Goal: Task Accomplishment & Management: Manage account settings

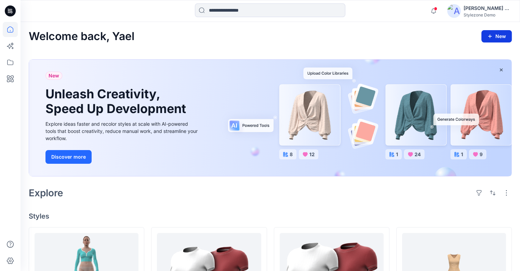
click at [499, 37] on button "New" at bounding box center [497, 36] width 30 height 12
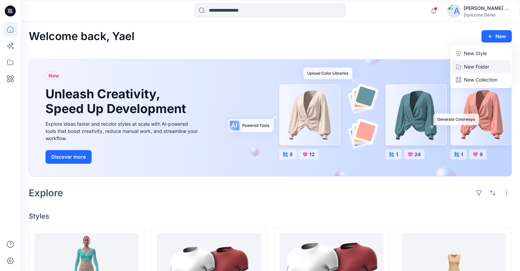
click at [483, 66] on p "New Folder" at bounding box center [476, 66] width 25 height 7
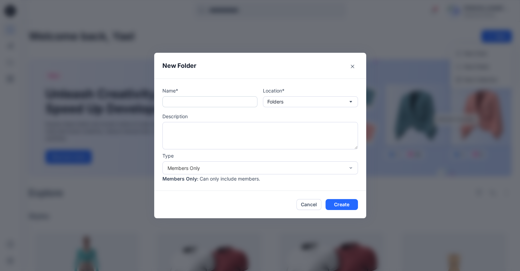
click at [220, 97] on input "text" at bounding box center [210, 101] width 95 height 11
type input "**********"
click at [345, 201] on button "Create" at bounding box center [342, 204] width 33 height 11
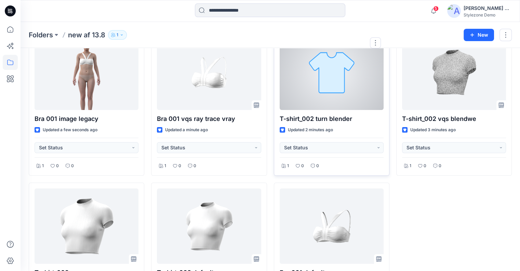
scroll to position [114, 0]
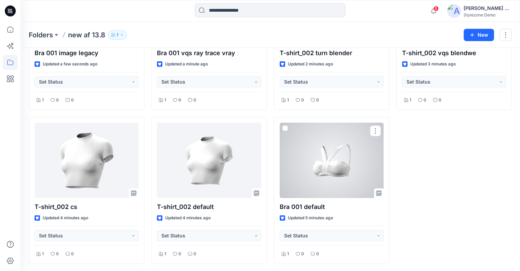
click at [322, 171] on div at bounding box center [332, 159] width 104 height 75
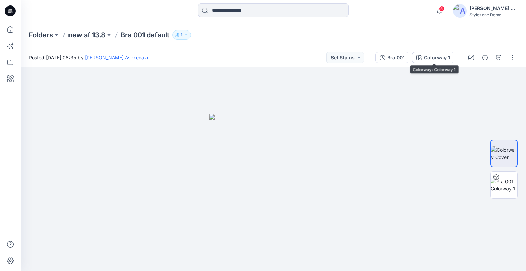
click at [404, 57] on div "Bra 001" at bounding box center [395, 58] width 17 height 8
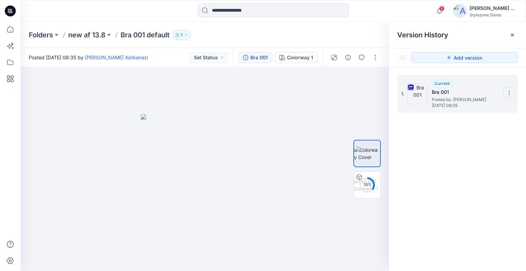
click at [509, 93] on icon at bounding box center [508, 93] width 0 height 0
click at [483, 105] on span "Download Source BW File" at bounding box center [474, 106] width 57 height 8
click at [361, 182] on img at bounding box center [366, 185] width 27 height 14
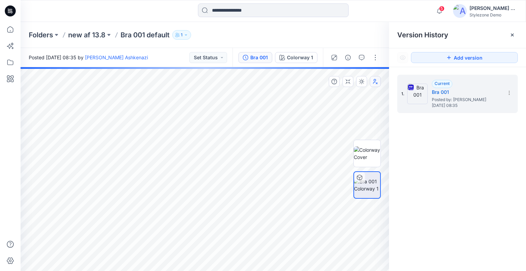
click at [376, 82] on icon "button" at bounding box center [375, 81] width 4 height 5
click at [376, 82] on icon "button" at bounding box center [374, 81] width 5 height 5
click at [82, 35] on p "new af 13.8" at bounding box center [86, 35] width 37 height 10
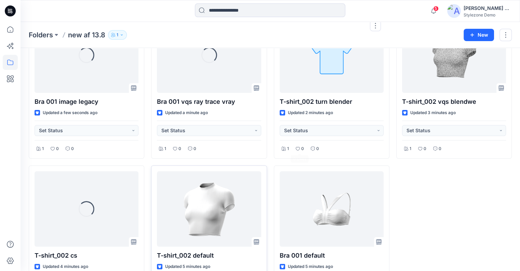
scroll to position [114, 0]
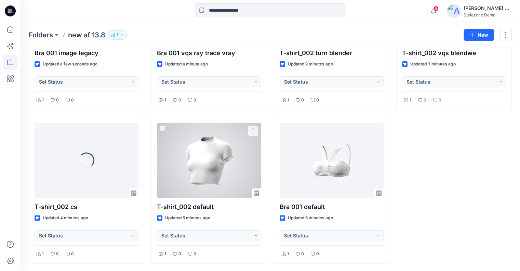
click at [226, 178] on div at bounding box center [209, 159] width 104 height 75
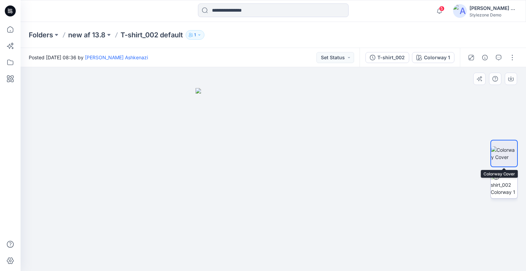
click at [502, 174] on img at bounding box center [503, 185] width 27 height 22
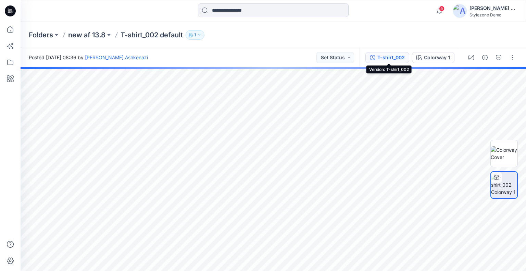
click at [386, 57] on div "T-shirt_002" at bounding box center [390, 58] width 27 height 8
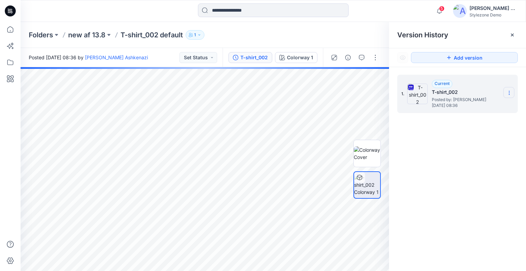
click at [514, 91] on section at bounding box center [508, 92] width 11 height 11
click at [489, 106] on span "Download Source BW File" at bounding box center [474, 106] width 57 height 8
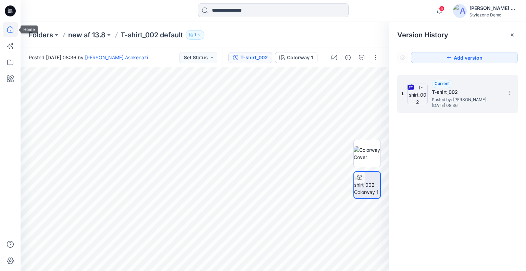
click at [14, 29] on icon at bounding box center [10, 29] width 15 height 15
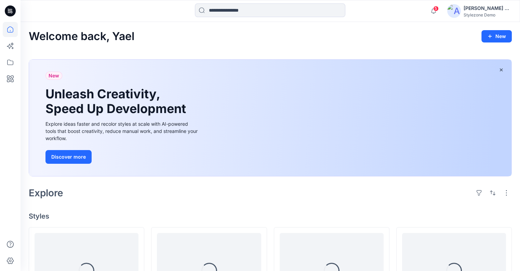
scroll to position [93, 0]
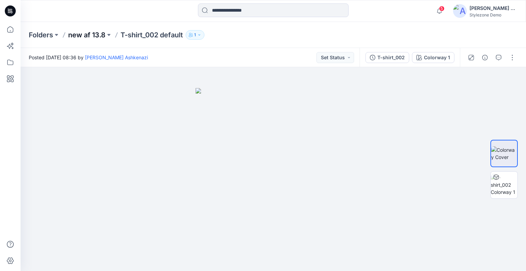
click at [96, 37] on p "new af 13.8" at bounding box center [86, 35] width 37 height 10
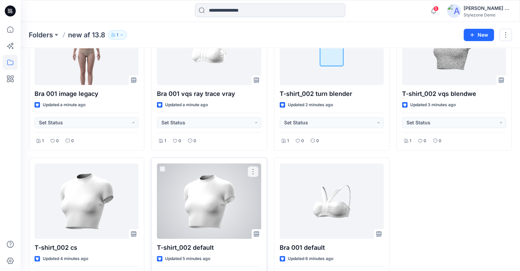
scroll to position [114, 0]
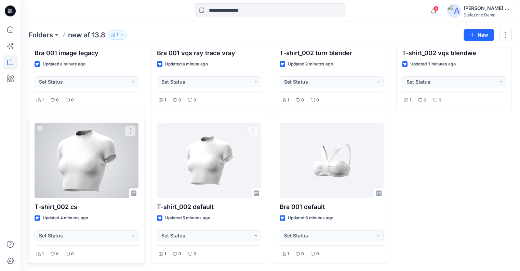
click at [126, 169] on div at bounding box center [87, 159] width 104 height 75
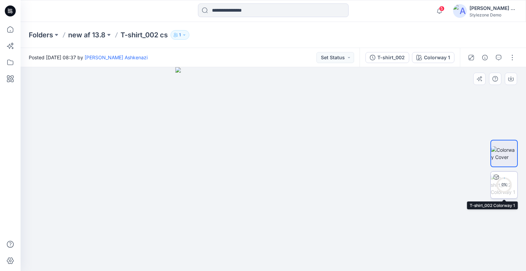
click at [510, 190] on icon at bounding box center [503, 185] width 16 height 16
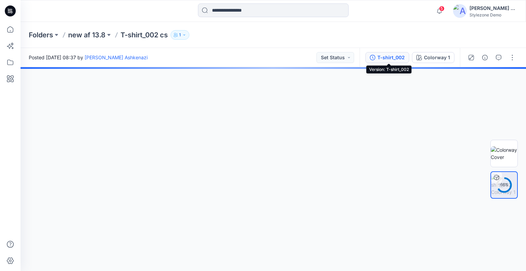
click at [387, 57] on div "T-shirt_002" at bounding box center [390, 58] width 27 height 8
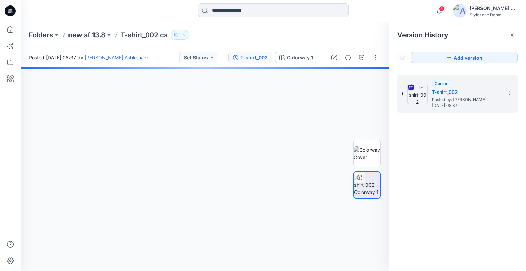
click at [506, 94] on icon at bounding box center [508, 92] width 5 height 5
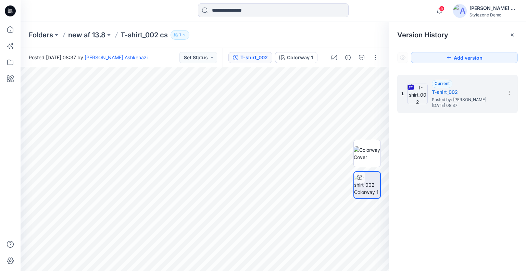
click at [309, 34] on div "Folders new af 13.8 T-shirt_002 cs 1" at bounding box center [246, 35] width 435 height 10
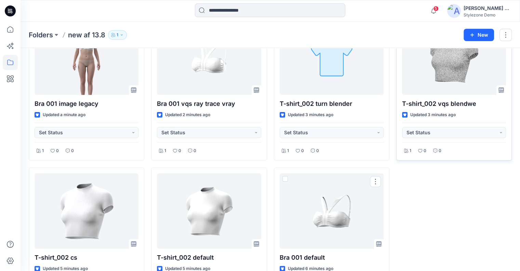
scroll to position [11, 0]
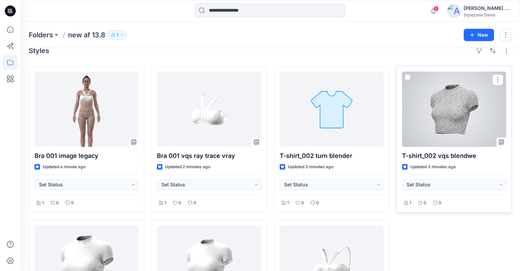
click at [423, 103] on div at bounding box center [454, 109] width 104 height 75
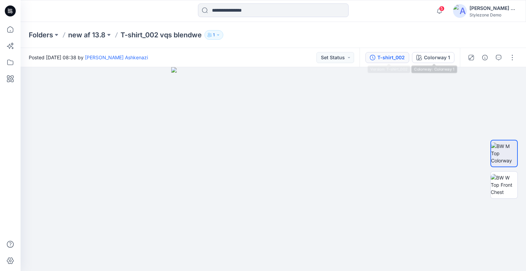
click at [401, 57] on div "T-shirt_002" at bounding box center [390, 58] width 27 height 8
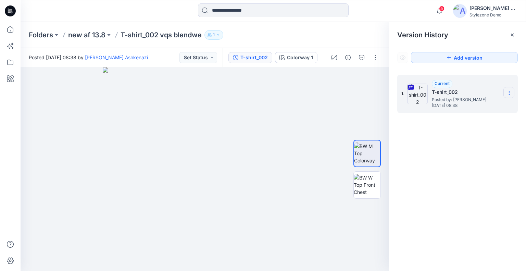
click at [514, 91] on section at bounding box center [508, 92] width 11 height 11
click at [484, 105] on span "Download Source BW File" at bounding box center [474, 106] width 57 height 8
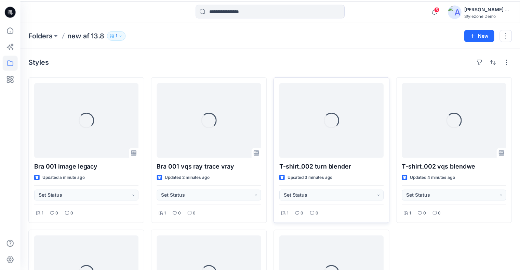
scroll to position [11, 0]
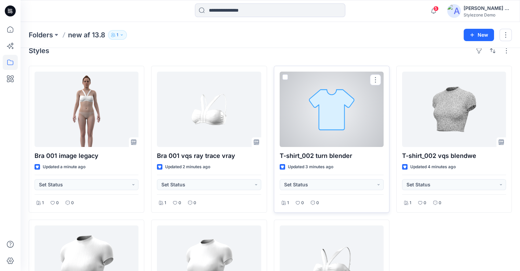
click at [328, 118] on div at bounding box center [332, 109] width 104 height 75
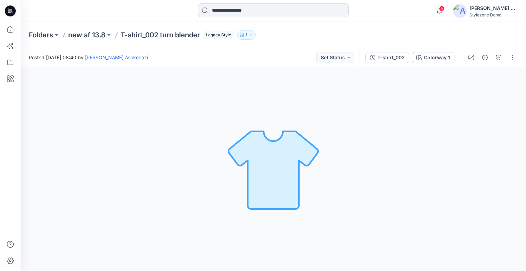
click at [400, 58] on div "T-shirt_002" at bounding box center [390, 58] width 27 height 8
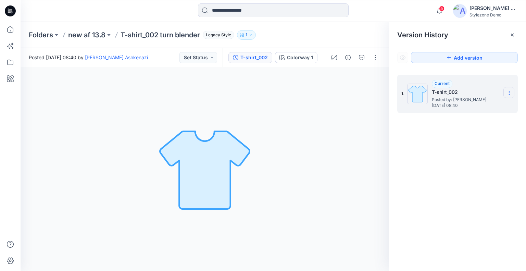
click at [512, 94] on section at bounding box center [508, 92] width 11 height 11
click at [514, 34] on icon at bounding box center [511, 34] width 5 height 5
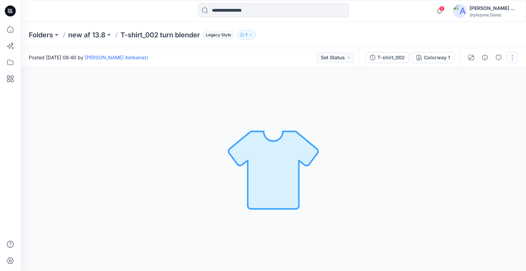
drag, startPoint x: 515, startPoint y: 58, endPoint x: 513, endPoint y: 62, distance: 4.8
click at [515, 59] on button "button" at bounding box center [511, 57] width 11 height 11
click at [488, 76] on button "Edit" at bounding box center [483, 73] width 63 height 13
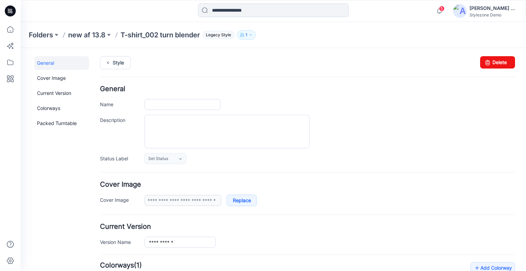
type input "**********"
click at [485, 64] on icon at bounding box center [487, 62] width 10 height 12
type input "**********"
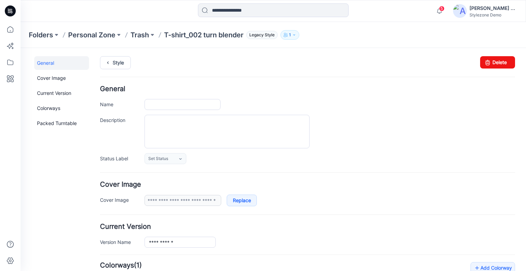
type input "**********"
click at [5, 64] on icon at bounding box center [10, 62] width 15 height 15
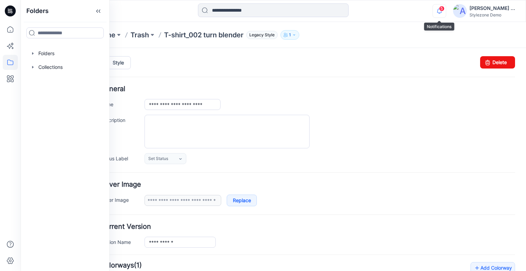
click at [437, 9] on icon "button" at bounding box center [439, 11] width 13 height 14
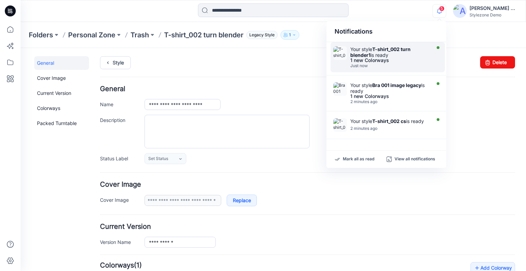
click at [398, 48] on strong "T-shirt_002 turn blender1" at bounding box center [380, 52] width 60 height 12
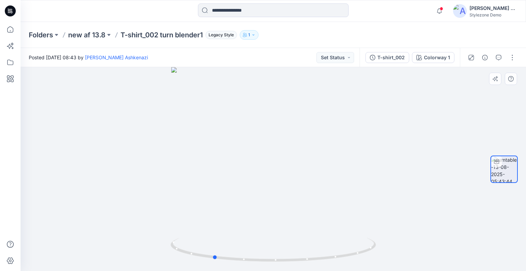
drag, startPoint x: 408, startPoint y: 134, endPoint x: 356, endPoint y: 128, distance: 52.0
click at [352, 138] on div at bounding box center [273, 169] width 505 height 204
click at [438, 12] on icon "button" at bounding box center [439, 11] width 13 height 14
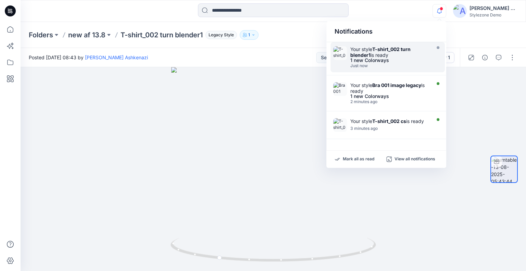
drag, startPoint x: 245, startPoint y: 52, endPoint x: 259, endPoint y: 55, distance: 14.1
click at [246, 52] on div "Posted Wednesday, August 13, 2025 08:43 by Yael Waitz Ashkenazi Set Status" at bounding box center [190, 57] width 339 height 19
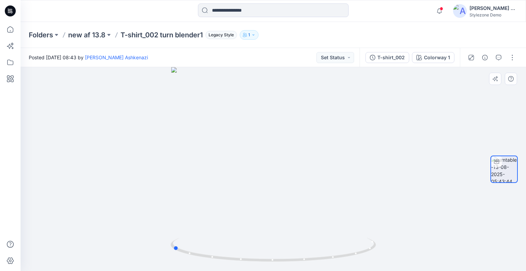
drag, startPoint x: 215, startPoint y: 109, endPoint x: 383, endPoint y: 83, distance: 169.3
click at [379, 99] on div at bounding box center [273, 169] width 505 height 204
click at [400, 62] on button "T-shirt_002" at bounding box center [387, 57] width 44 height 11
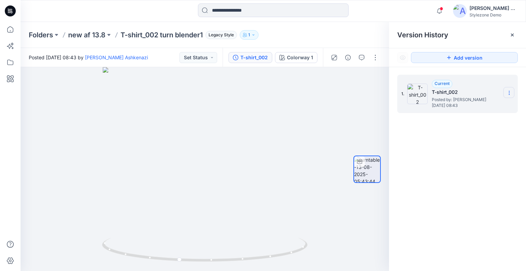
click at [508, 91] on icon at bounding box center [508, 92] width 5 height 5
click at [426, 149] on div "1. Current T-shirt_002 Posted by: Yael Waitz Ashkenazi Wednesday, August 13, 20…" at bounding box center [457, 174] width 137 height 214
click at [73, 30] on p "new af 13.8" at bounding box center [86, 35] width 37 height 10
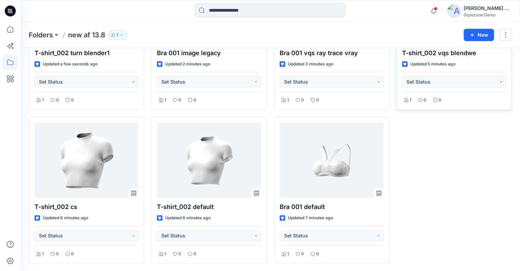
scroll to position [45, 0]
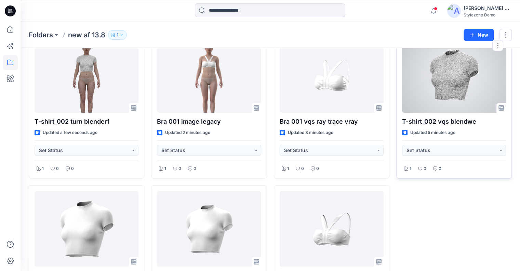
click at [451, 95] on div at bounding box center [454, 74] width 104 height 75
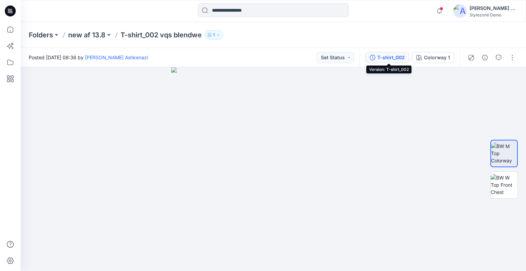
click at [399, 59] on div "T-shirt_002" at bounding box center [390, 58] width 27 height 8
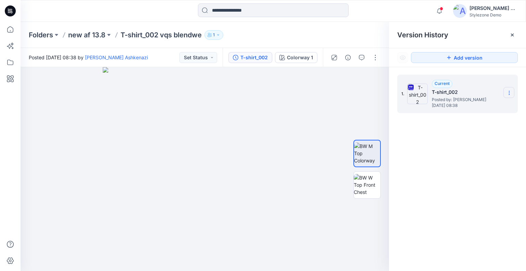
click at [511, 94] on icon at bounding box center [508, 92] width 5 height 5
drag, startPoint x: 495, startPoint y: 109, endPoint x: 486, endPoint y: 111, distance: 9.5
click at [495, 108] on span "Download Source BW File" at bounding box center [474, 106] width 57 height 8
click at [374, 184] on img at bounding box center [366, 185] width 27 height 22
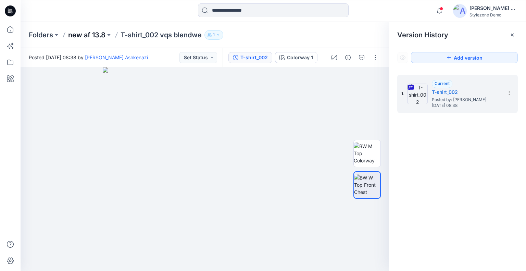
click at [91, 33] on p "new af 13.8" at bounding box center [86, 35] width 37 height 10
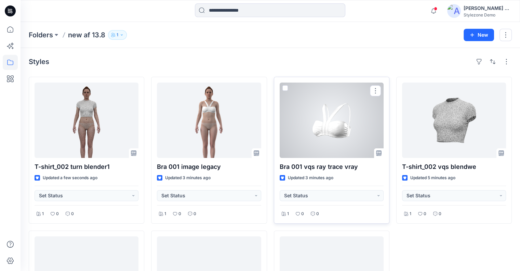
click at [333, 122] on div at bounding box center [332, 119] width 104 height 75
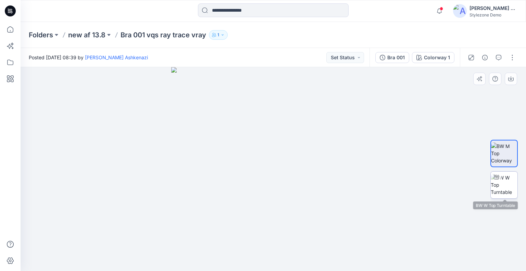
click at [508, 181] on img at bounding box center [503, 185] width 27 height 22
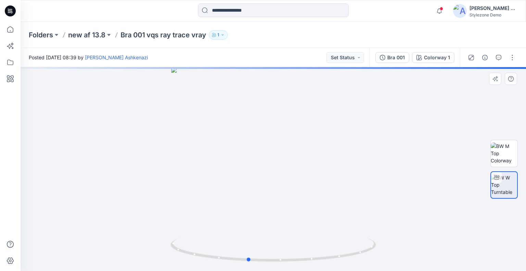
drag, startPoint x: 403, startPoint y: 153, endPoint x: 140, endPoint y: 156, distance: 263.5
click at [140, 156] on div at bounding box center [273, 169] width 505 height 204
click at [400, 57] on div "Bra 001" at bounding box center [395, 58] width 17 height 8
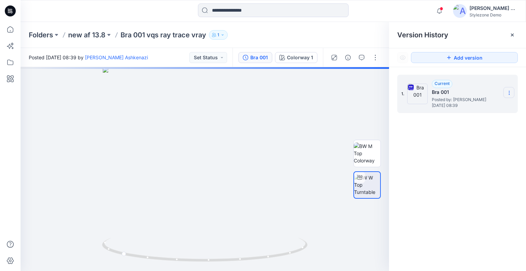
click at [509, 92] on icon at bounding box center [508, 92] width 5 height 5
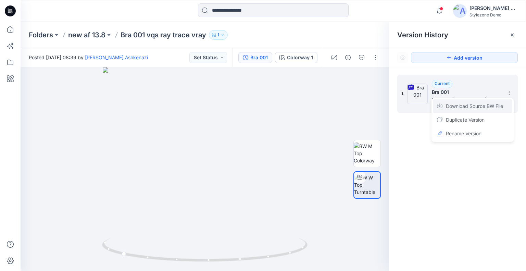
click at [469, 108] on span "Download Source BW File" at bounding box center [474, 106] width 57 height 8
click at [93, 34] on p "new af 13.8" at bounding box center [86, 35] width 37 height 10
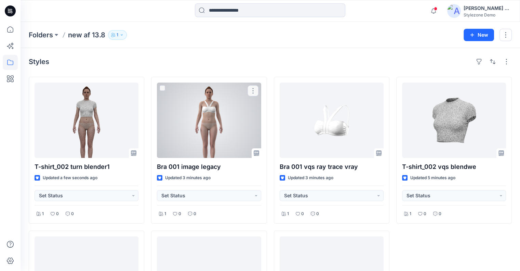
drag, startPoint x: 235, startPoint y: 146, endPoint x: 242, endPoint y: 141, distance: 8.9
click at [235, 145] on div at bounding box center [209, 119] width 104 height 75
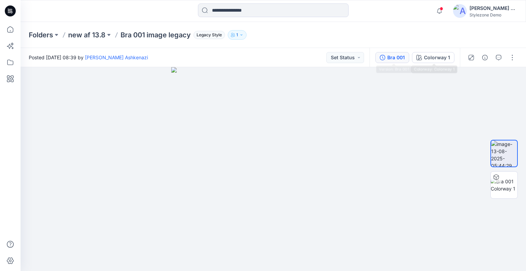
click at [402, 57] on div "Bra 001" at bounding box center [395, 58] width 17 height 8
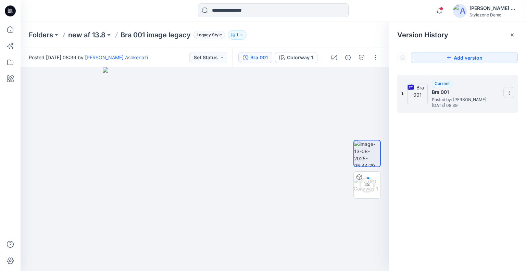
click at [507, 91] on icon at bounding box center [508, 92] width 5 height 5
click at [493, 106] on span "Download Source BW File" at bounding box center [474, 106] width 57 height 8
click at [371, 179] on circle at bounding box center [367, 185] width 14 height 14
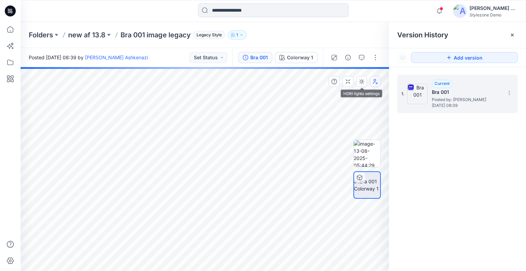
click at [373, 77] on button "button" at bounding box center [375, 81] width 11 height 11
click at [375, 79] on icon "button" at bounding box center [374, 81] width 5 height 5
click at [92, 36] on p "new af 13.8" at bounding box center [86, 35] width 37 height 10
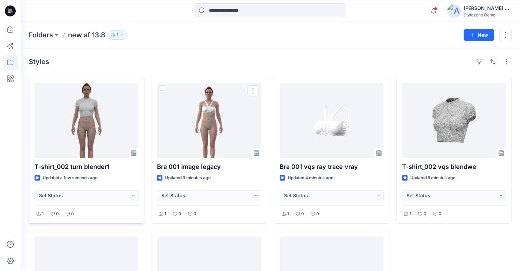
click at [107, 128] on div at bounding box center [87, 119] width 104 height 75
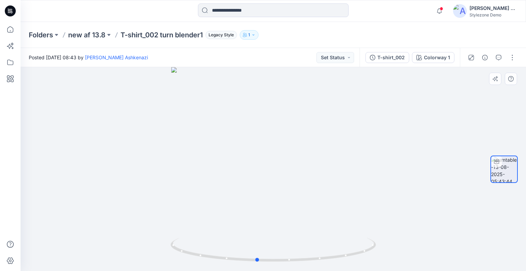
drag, startPoint x: 284, startPoint y: 122, endPoint x: 249, endPoint y: 117, distance: 35.6
click at [245, 119] on div at bounding box center [273, 169] width 505 height 204
click at [396, 57] on div "T-shirt_002" at bounding box center [390, 58] width 27 height 8
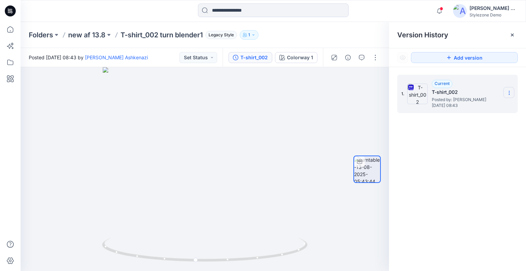
click at [506, 92] on icon at bounding box center [508, 92] width 5 height 5
click at [489, 102] on span "Download Source BW File" at bounding box center [474, 106] width 57 height 8
click at [8, 32] on icon at bounding box center [10, 29] width 6 height 6
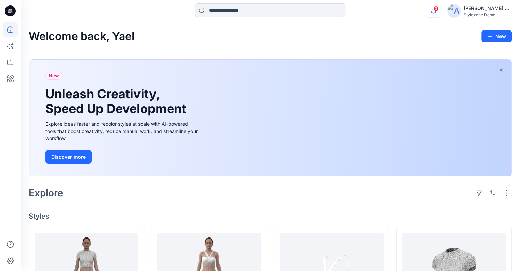
click at [435, 13] on icon "button" at bounding box center [434, 13] width 2 height 1
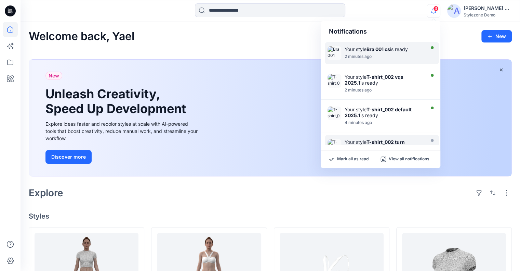
click at [390, 48] on strong "Bra 001 cs" at bounding box center [379, 49] width 24 height 6
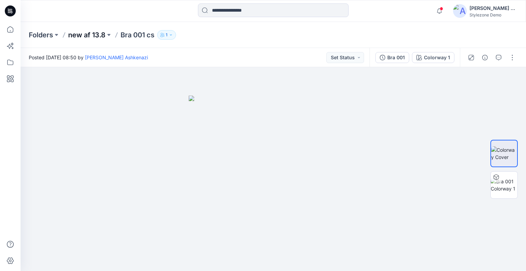
click at [90, 35] on p "new af 13.8" at bounding box center [86, 35] width 37 height 10
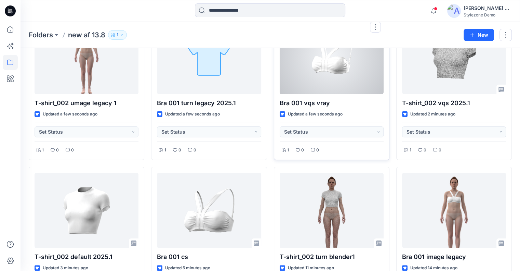
scroll to position [34, 0]
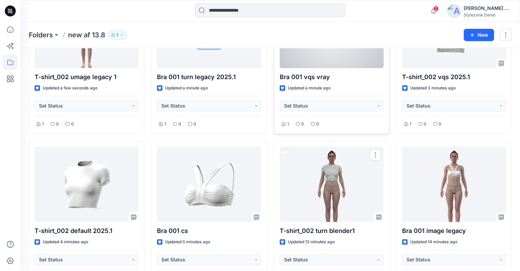
scroll to position [18, 0]
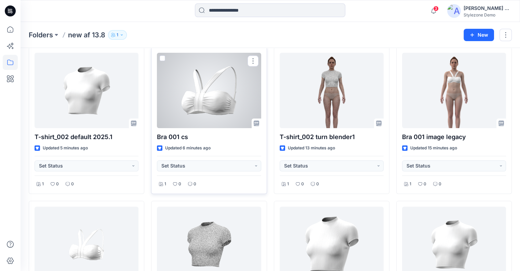
scroll to position [205, 0]
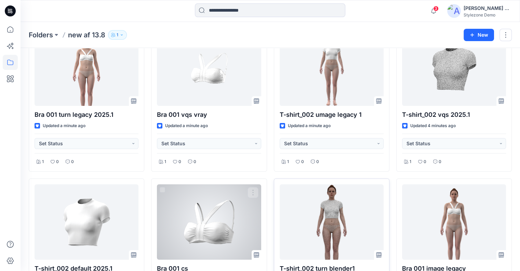
scroll to position [137, 0]
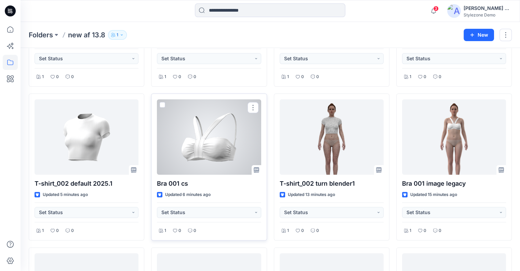
click at [211, 146] on div at bounding box center [209, 136] width 104 height 75
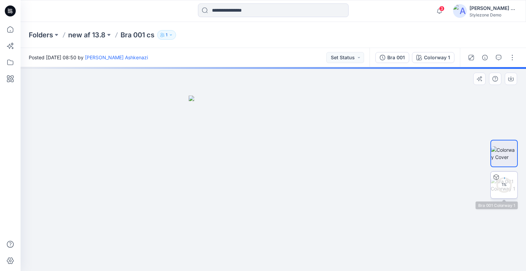
click at [500, 184] on div "1 %" at bounding box center [503, 185] width 16 height 6
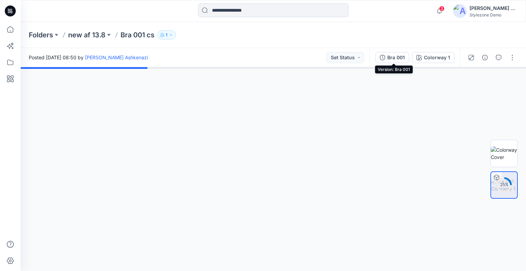
drag, startPoint x: 395, startPoint y: 57, endPoint x: 440, endPoint y: 83, distance: 52.1
click at [395, 57] on div "Bra 001" at bounding box center [395, 58] width 17 height 8
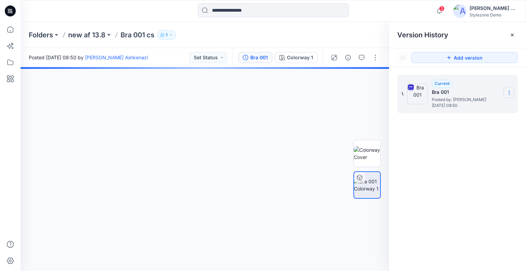
click at [508, 92] on icon at bounding box center [508, 92] width 5 height 5
click at [477, 106] on span "[DATE] 08:50" at bounding box center [465, 105] width 68 height 5
click at [376, 83] on icon "button" at bounding box center [374, 81] width 5 height 5
drag, startPoint x: 376, startPoint y: 83, endPoint x: 302, endPoint y: 65, distance: 75.4
click at [376, 80] on icon "button" at bounding box center [374, 81] width 5 height 5
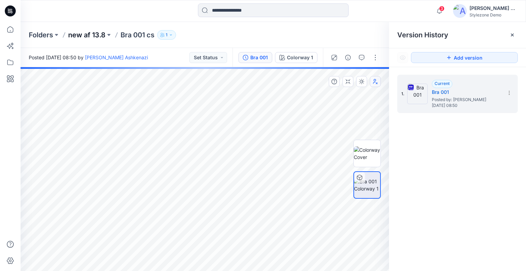
click at [94, 34] on p "new af 13.8" at bounding box center [86, 35] width 37 height 10
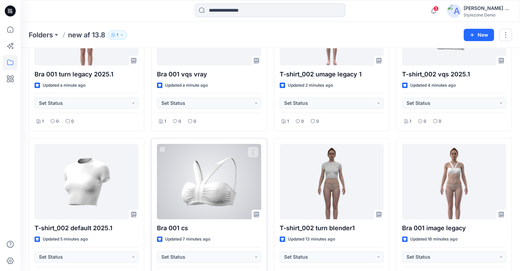
scroll to position [103, 0]
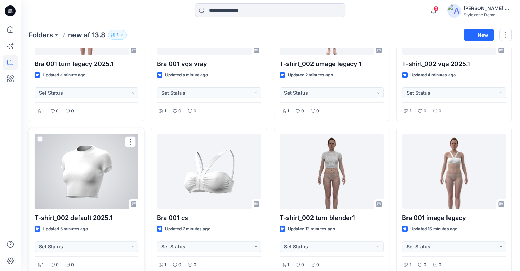
click at [114, 180] on div at bounding box center [87, 170] width 104 height 75
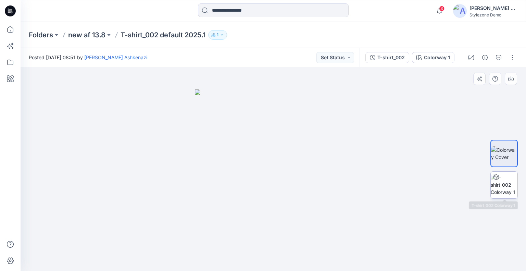
click at [498, 183] on img at bounding box center [503, 185] width 27 height 22
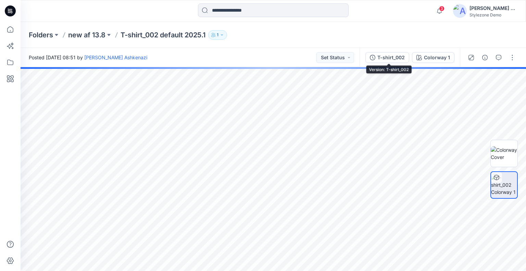
click at [396, 57] on div "T-shirt_002" at bounding box center [390, 58] width 27 height 8
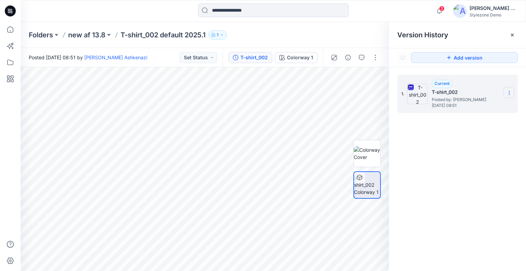
click at [506, 91] on icon at bounding box center [508, 92] width 5 height 5
click at [480, 105] on span "Download Source BW File" at bounding box center [474, 106] width 57 height 8
click at [100, 36] on p "new af 13.8" at bounding box center [86, 35] width 37 height 10
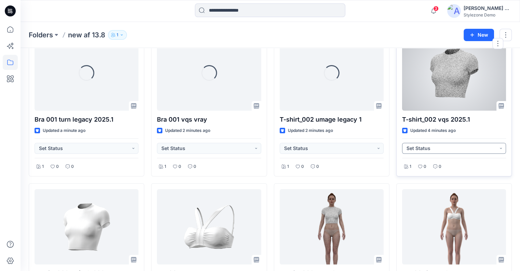
scroll to position [68, 0]
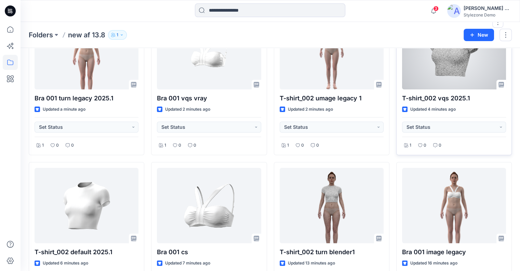
click at [441, 80] on div at bounding box center [454, 51] width 104 height 75
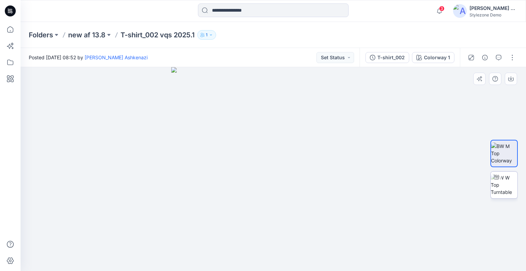
click at [506, 176] on img at bounding box center [503, 185] width 27 height 22
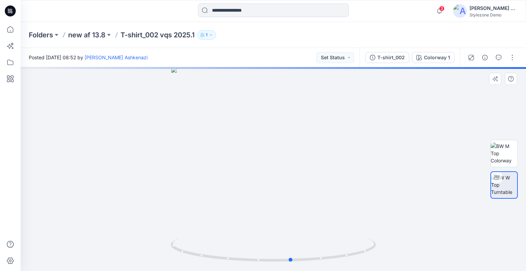
drag, startPoint x: 407, startPoint y: 161, endPoint x: 424, endPoint y: 109, distance: 54.6
click at [387, 127] on div at bounding box center [273, 169] width 505 height 204
click at [381, 54] on div "T-shirt_002" at bounding box center [390, 58] width 27 height 8
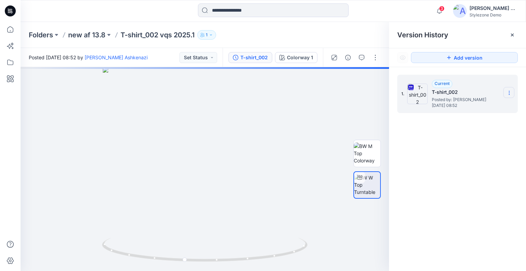
click at [508, 94] on icon at bounding box center [508, 92] width 5 height 5
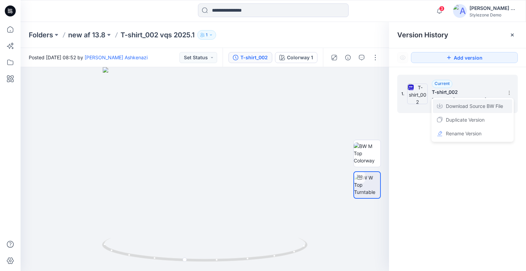
click at [479, 107] on span "Download Source BW File" at bounding box center [474, 106] width 57 height 8
click at [86, 36] on p "new af 13.8" at bounding box center [86, 35] width 37 height 10
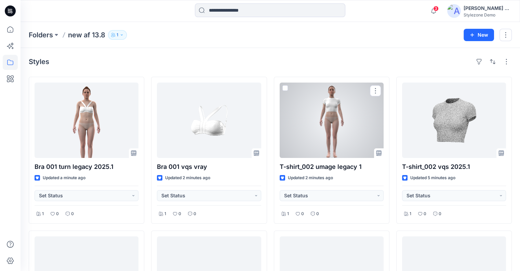
click at [350, 134] on div at bounding box center [332, 119] width 104 height 75
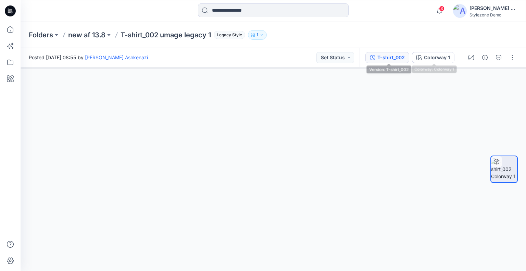
click at [395, 59] on div "T-shirt_002" at bounding box center [390, 58] width 27 height 8
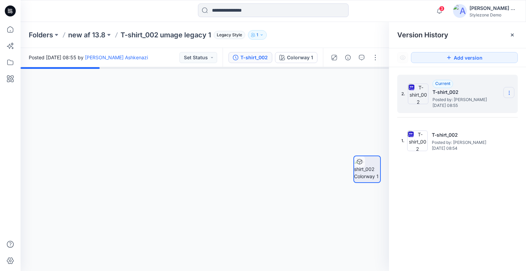
click at [507, 94] on icon at bounding box center [508, 92] width 5 height 5
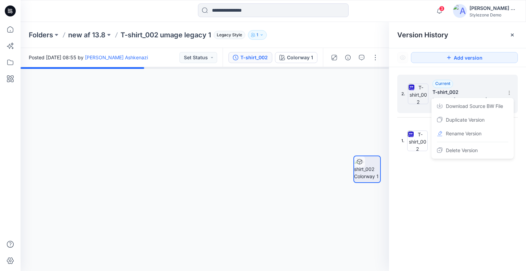
click at [495, 107] on span "Download Source BW File" at bounding box center [474, 106] width 57 height 8
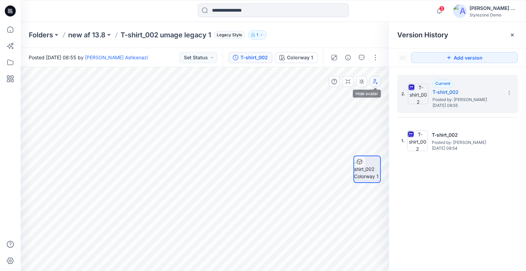
click at [378, 83] on button "button" at bounding box center [375, 81] width 11 height 11
click at [377, 83] on icon "button" at bounding box center [374, 81] width 5 height 5
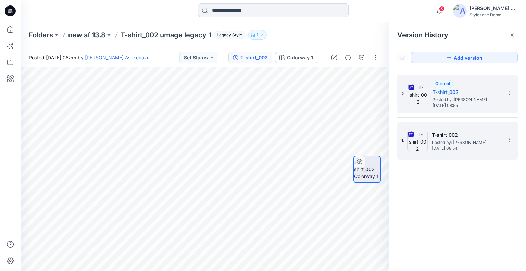
click at [481, 146] on span "Wednesday, August 13, 2025 08:54" at bounding box center [465, 148] width 68 height 5
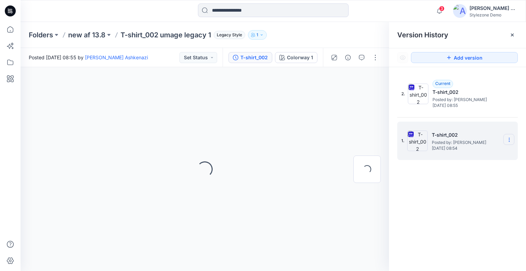
click at [508, 140] on icon at bounding box center [508, 140] width 0 height 0
click at [479, 152] on span "Download Source BW File" at bounding box center [474, 153] width 57 height 8
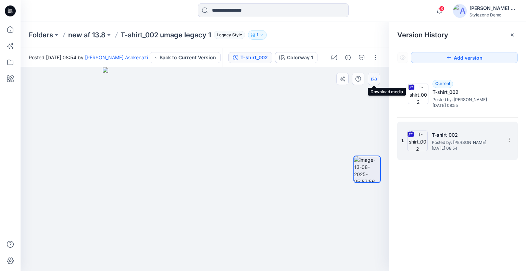
click at [374, 79] on icon "button" at bounding box center [373, 78] width 5 height 5
click at [96, 33] on p "new af 13.8" at bounding box center [86, 35] width 37 height 10
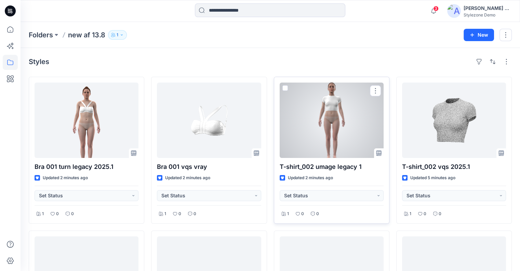
click at [334, 133] on div at bounding box center [332, 119] width 104 height 75
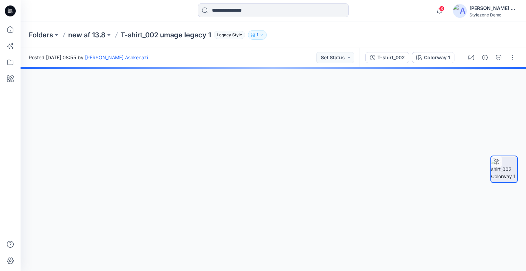
click at [396, 56] on div "T-shirt_002" at bounding box center [390, 58] width 27 height 8
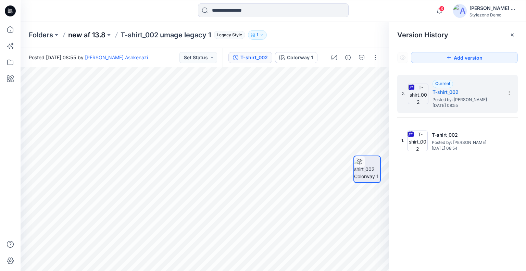
click at [99, 35] on p "new af 13.8" at bounding box center [86, 35] width 37 height 10
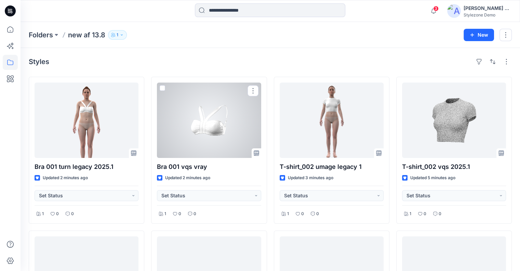
click at [227, 139] on div at bounding box center [209, 119] width 104 height 75
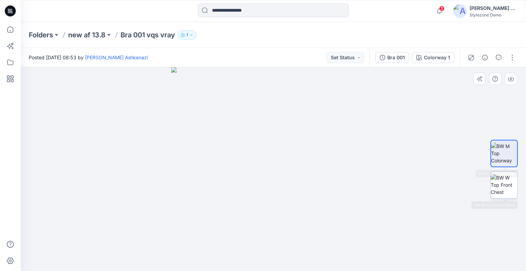
click at [516, 184] on img at bounding box center [503, 185] width 27 height 22
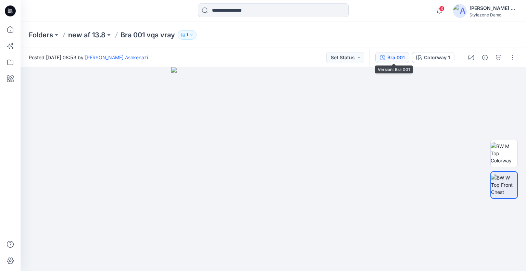
click at [396, 57] on div "Bra 001" at bounding box center [395, 58] width 17 height 8
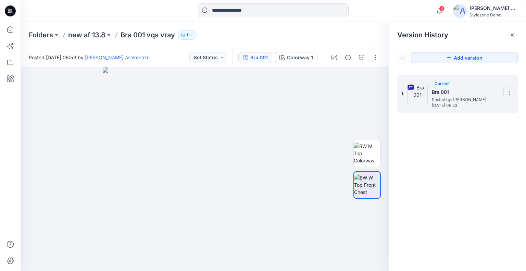
click at [509, 93] on icon at bounding box center [508, 93] width 0 height 0
click at [491, 101] on div "Download Source BW File" at bounding box center [472, 106] width 79 height 14
click at [89, 33] on p "new af 13.8" at bounding box center [86, 35] width 37 height 10
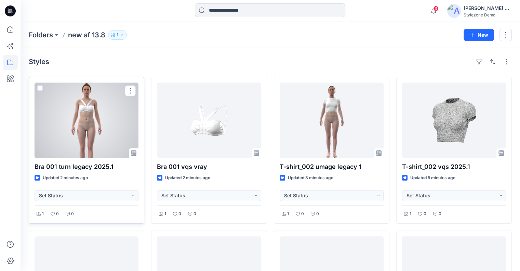
click at [75, 133] on div at bounding box center [87, 119] width 104 height 75
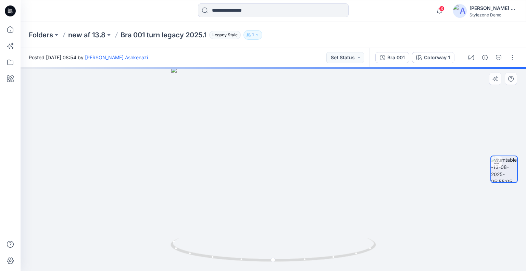
drag, startPoint x: 293, startPoint y: 125, endPoint x: 292, endPoint y: 115, distance: 9.7
click at [289, 118] on div at bounding box center [273, 169] width 505 height 204
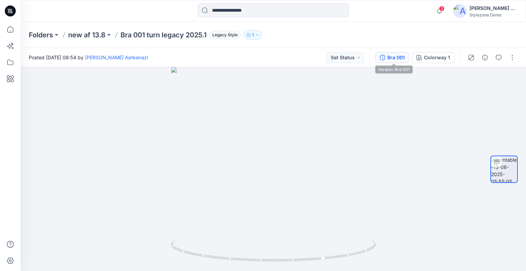
click at [397, 59] on div "Bra 001" at bounding box center [395, 58] width 17 height 8
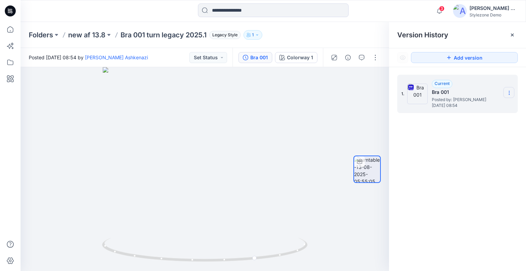
click at [512, 95] on section at bounding box center [508, 92] width 11 height 11
click at [482, 104] on span "Download Source BW File" at bounding box center [474, 106] width 57 height 8
drag, startPoint x: 14, startPoint y: 28, endPoint x: 19, endPoint y: 28, distance: 5.5
click at [14, 28] on icon at bounding box center [10, 29] width 15 height 15
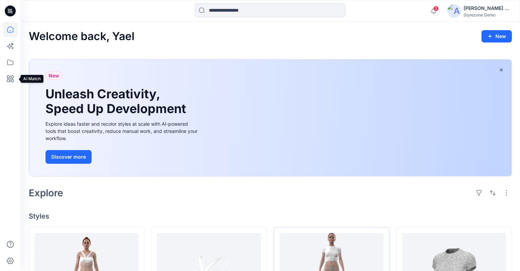
drag, startPoint x: 7, startPoint y: 77, endPoint x: 57, endPoint y: 68, distance: 51.5
click at [7, 77] on icon at bounding box center [10, 78] width 15 height 15
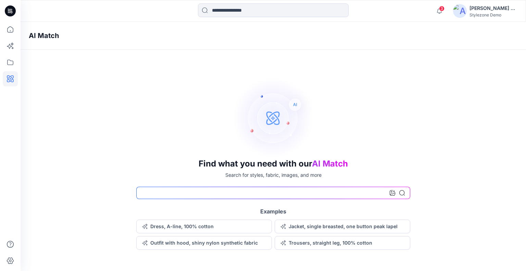
click at [171, 193] on input at bounding box center [273, 192] width 274 height 12
type input "***"
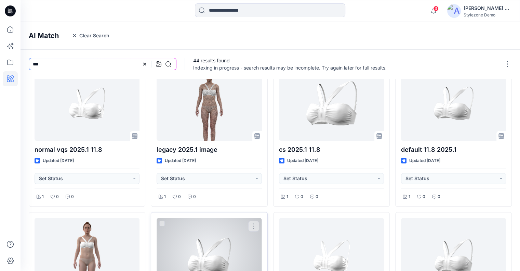
scroll to position [285, 0]
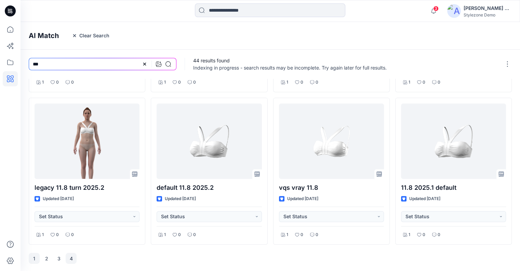
click at [71, 259] on button "4" at bounding box center [71, 258] width 11 height 11
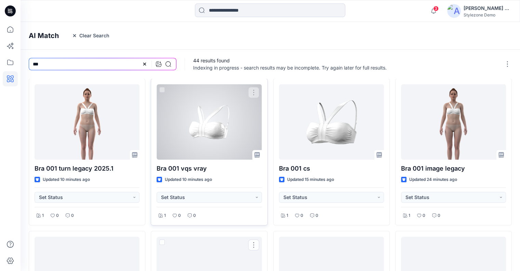
scroll to position [0, 0]
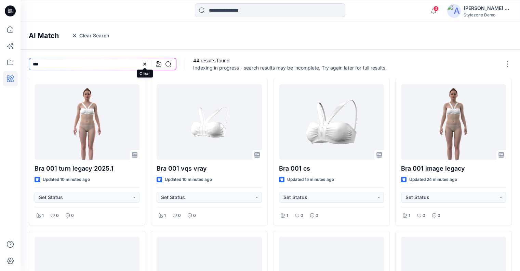
click at [145, 64] on icon at bounding box center [144, 63] width 5 height 5
click at [120, 64] on input at bounding box center [103, 64] width 148 height 12
click at [32, 66] on input "*******" at bounding box center [103, 64] width 148 height 12
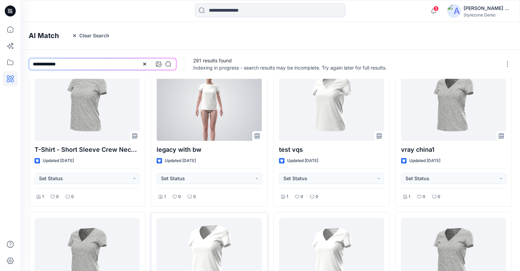
scroll to position [285, 0]
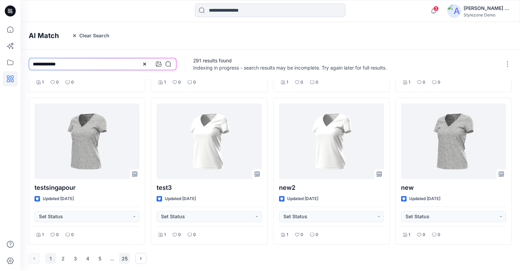
click at [125, 256] on button "25" at bounding box center [124, 258] width 11 height 11
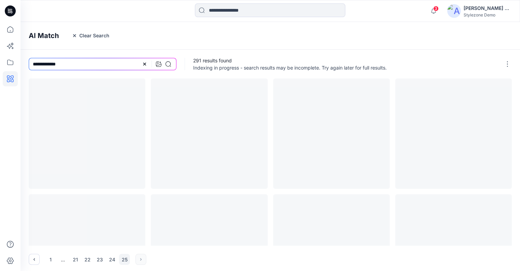
scroll to position [0, 0]
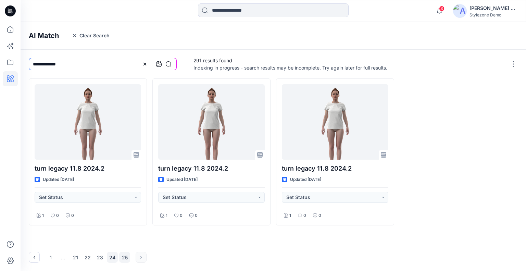
click at [112, 258] on button "24" at bounding box center [112, 256] width 11 height 11
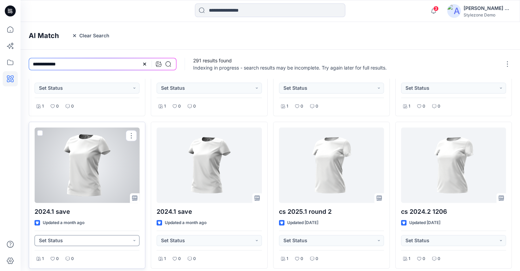
scroll to position [285, 0]
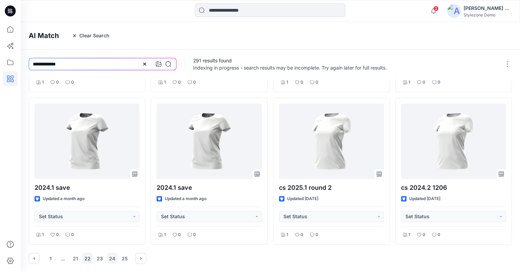
click at [89, 259] on button "22" at bounding box center [87, 258] width 11 height 11
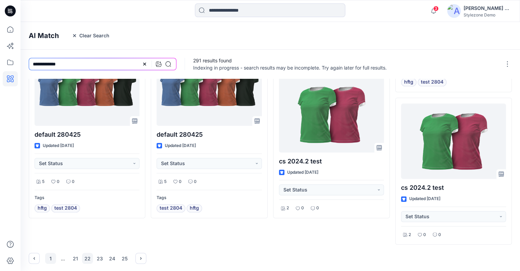
click at [53, 257] on button "1" at bounding box center [50, 258] width 11 height 11
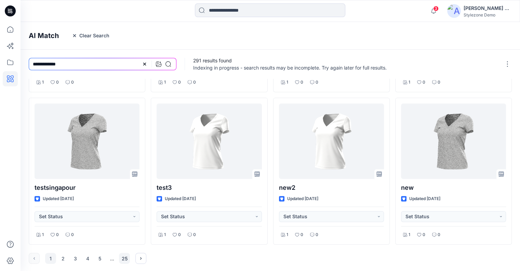
click at [124, 259] on button "25" at bounding box center [124, 258] width 11 height 11
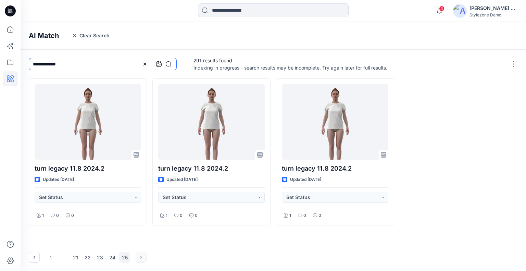
click at [66, 64] on input "**********" at bounding box center [103, 64] width 148 height 12
drag, startPoint x: 44, startPoint y: 65, endPoint x: 33, endPoint y: 65, distance: 10.9
click at [33, 65] on input "**********" at bounding box center [103, 64] width 148 height 12
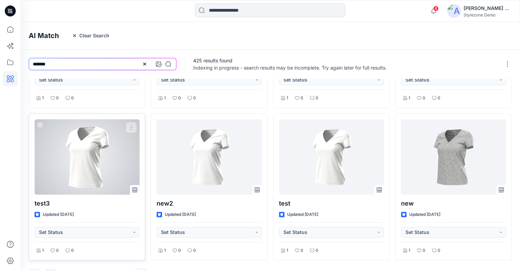
scroll to position [285, 0]
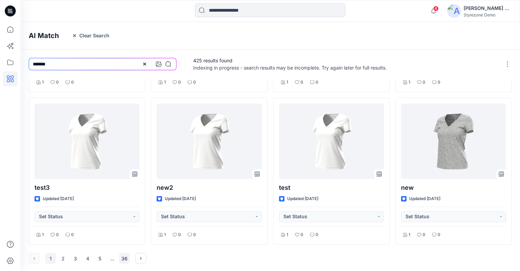
click at [125, 257] on button "36" at bounding box center [124, 258] width 11 height 11
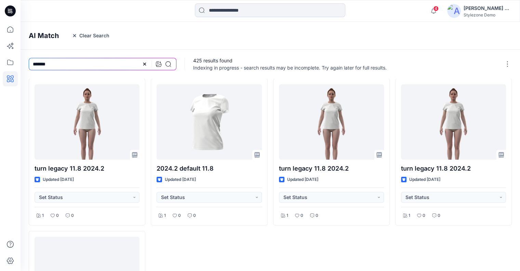
scroll to position [0, 0]
drag, startPoint x: 37, startPoint y: 64, endPoint x: 27, endPoint y: 64, distance: 9.9
click at [27, 64] on div "*******" at bounding box center [103, 64] width 164 height 29
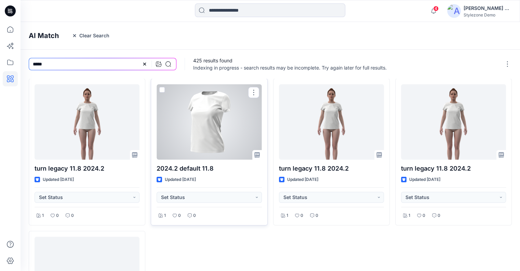
type input "*****"
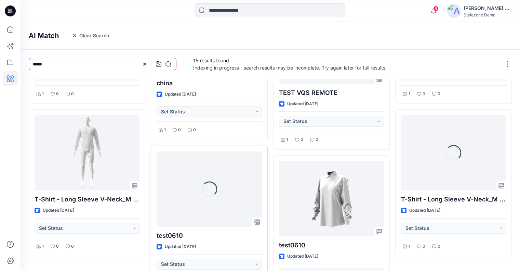
scroll to position [331, 0]
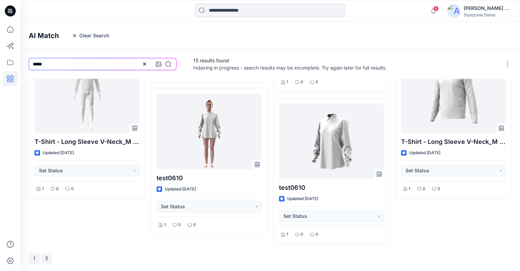
click at [44, 257] on button "2" at bounding box center [46, 258] width 11 height 11
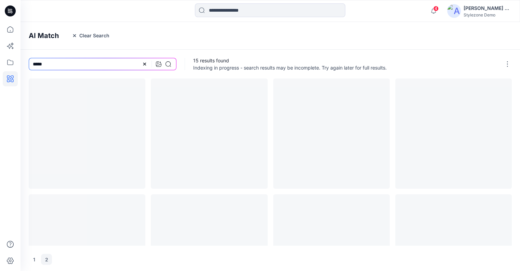
scroll to position [0, 0]
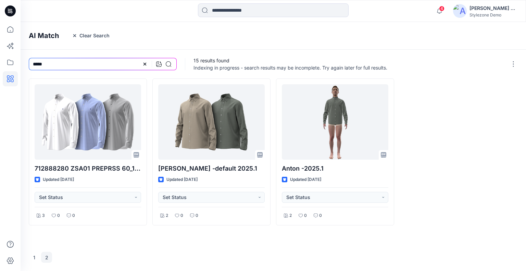
click at [144, 65] on icon at bounding box center [144, 64] width 3 height 3
click at [127, 63] on input at bounding box center [103, 64] width 148 height 12
type input "*****"
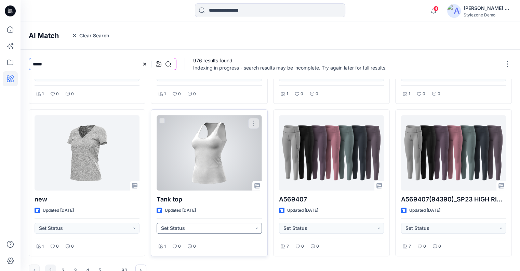
scroll to position [285, 0]
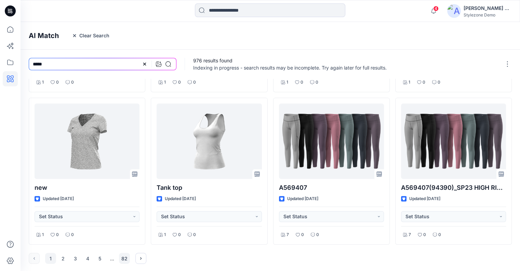
click at [126, 256] on button "82" at bounding box center [124, 258] width 11 height 11
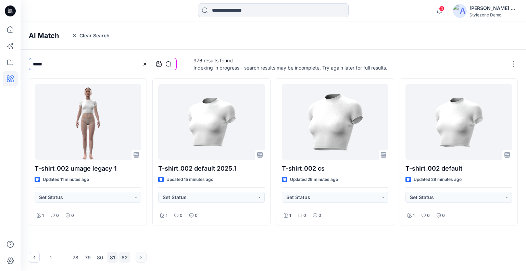
click at [109, 257] on button "81" at bounding box center [112, 256] width 11 height 11
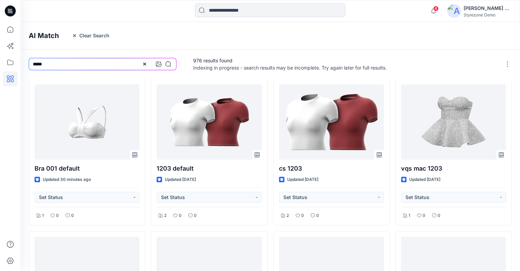
click at [93, 35] on button "Clear Search" at bounding box center [90, 35] width 47 height 11
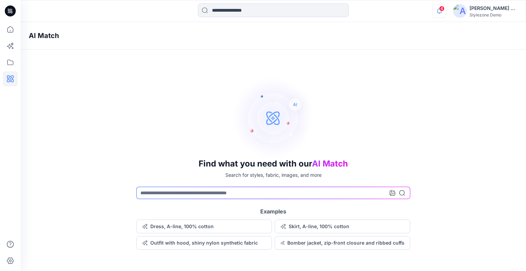
click at [437, 13] on icon "button" at bounding box center [439, 11] width 13 height 14
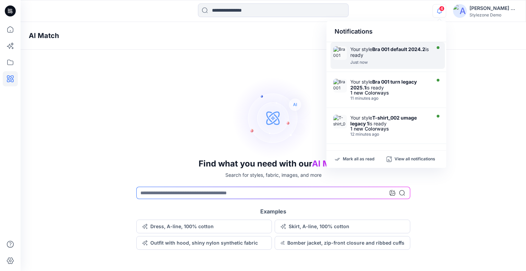
click at [377, 49] on strong "Bra 001 default 2024.2" at bounding box center [398, 49] width 53 height 6
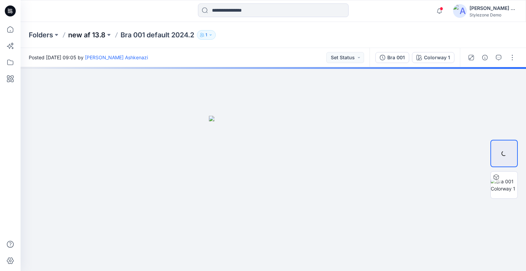
click at [92, 38] on p "new af 13.8" at bounding box center [86, 35] width 37 height 10
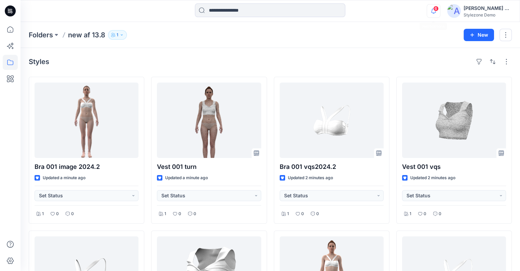
click at [433, 10] on icon "button" at bounding box center [433, 11] width 13 height 14
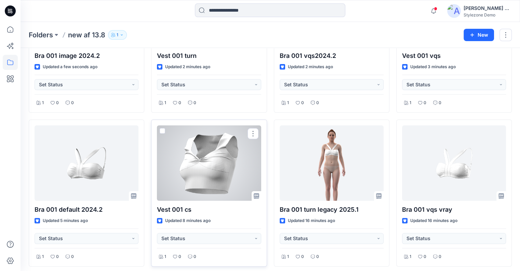
scroll to position [103, 0]
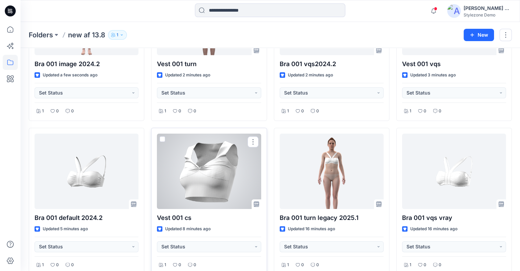
click at [195, 165] on div at bounding box center [209, 170] width 104 height 75
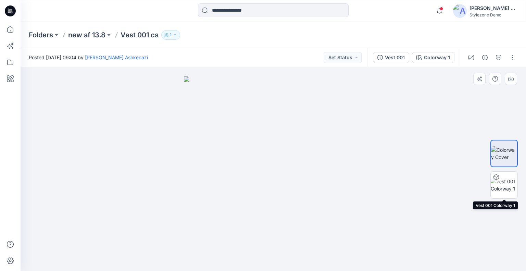
drag, startPoint x: 495, startPoint y: 184, endPoint x: 462, endPoint y: 181, distance: 33.3
click at [496, 184] on img at bounding box center [503, 185] width 27 height 14
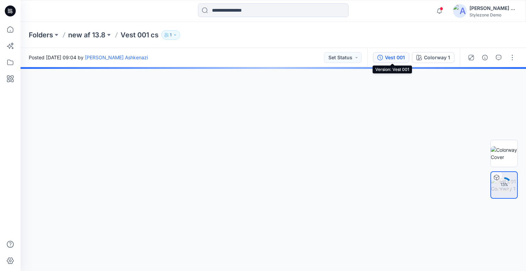
click at [401, 59] on div "Vest 001" at bounding box center [395, 58] width 20 height 8
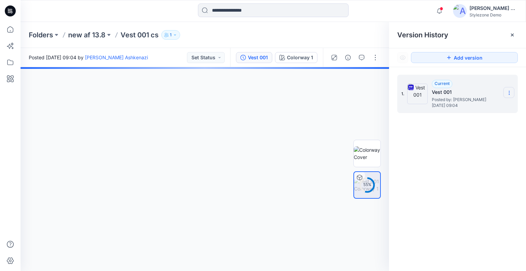
click at [511, 92] on section at bounding box center [508, 92] width 11 height 11
click at [490, 108] on span "Download Source BW File" at bounding box center [474, 106] width 57 height 8
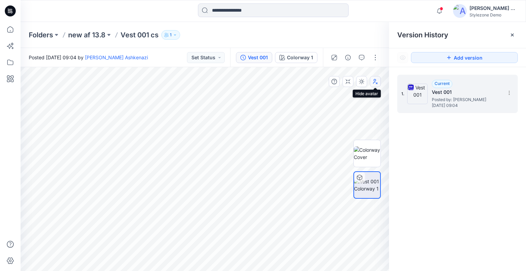
click at [373, 82] on icon "button" at bounding box center [375, 81] width 4 height 5
drag, startPoint x: 373, startPoint y: 82, endPoint x: 74, endPoint y: 7, distance: 309.1
click at [375, 81] on icon "button" at bounding box center [374, 81] width 5 height 5
click at [89, 33] on p "new af 13.8" at bounding box center [86, 35] width 37 height 10
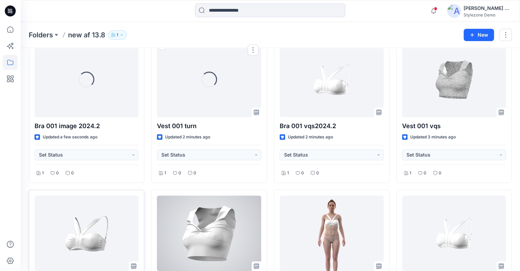
scroll to position [68, 0]
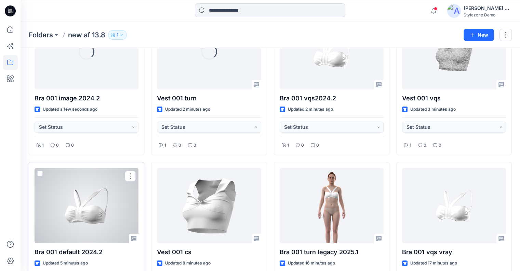
click at [58, 217] on div at bounding box center [87, 205] width 104 height 75
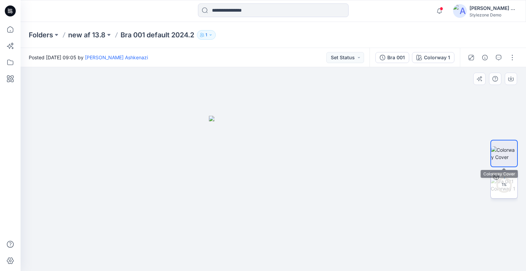
click at [498, 178] on icon at bounding box center [503, 185] width 16 height 16
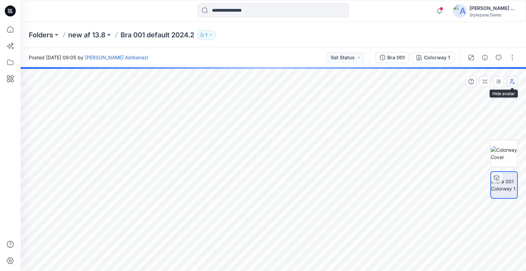
click at [513, 81] on icon "button" at bounding box center [511, 81] width 5 height 5
click at [400, 54] on div "Bra 001" at bounding box center [395, 58] width 17 height 8
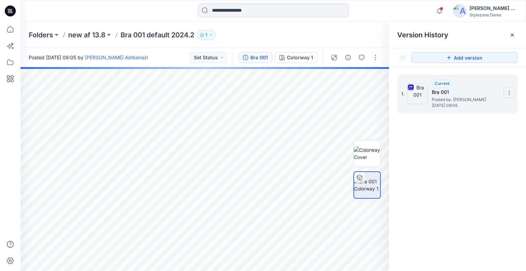
click at [511, 90] on icon at bounding box center [508, 92] width 5 height 5
click at [487, 104] on span "Download Source BW File" at bounding box center [474, 106] width 57 height 8
click at [78, 36] on p "new af 13.8" at bounding box center [86, 35] width 37 height 10
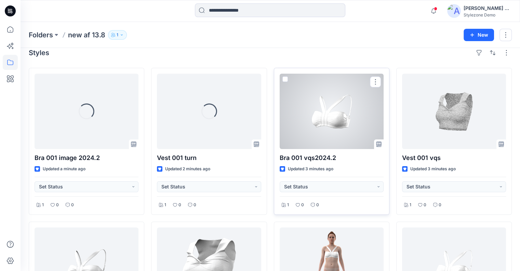
scroll to position [68, 0]
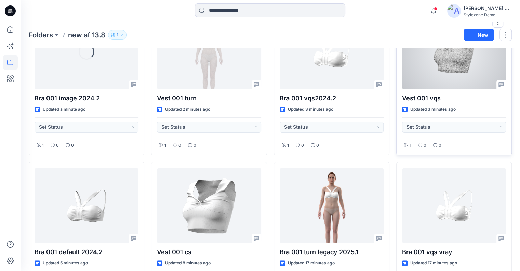
click at [450, 69] on div at bounding box center [454, 51] width 104 height 75
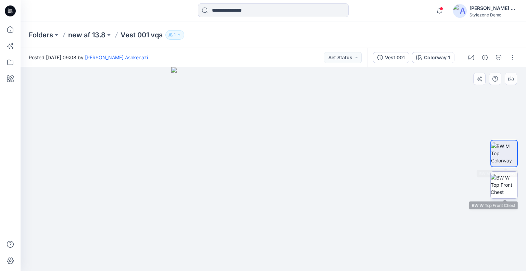
click at [504, 174] on img at bounding box center [503, 185] width 27 height 22
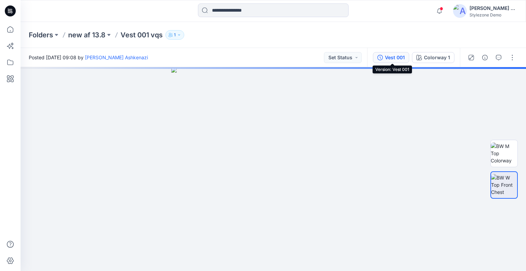
click at [385, 53] on button "Vest 001" at bounding box center [391, 57] width 36 height 11
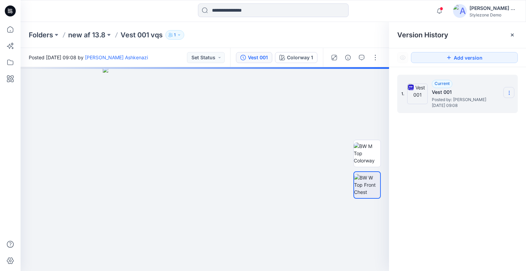
click at [506, 92] on icon at bounding box center [508, 92] width 5 height 5
click at [481, 108] on span "Download Source BW File" at bounding box center [474, 106] width 57 height 8
click at [91, 37] on p "new af 13.8" at bounding box center [86, 35] width 37 height 10
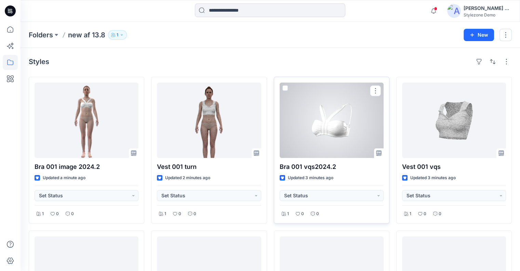
click at [319, 141] on div at bounding box center [332, 119] width 104 height 75
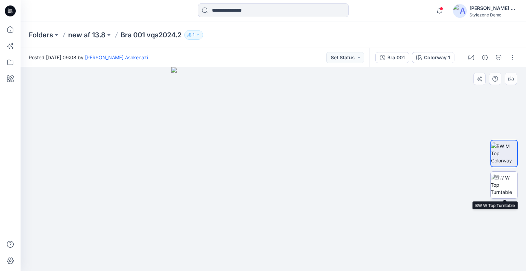
click at [500, 185] on img at bounding box center [503, 185] width 27 height 22
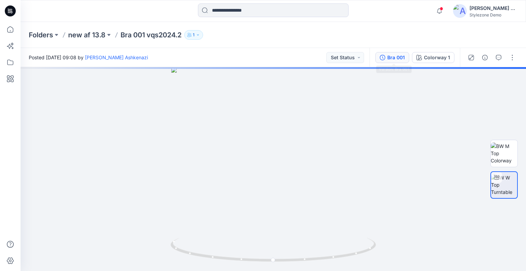
click at [390, 58] on div "Bra 001" at bounding box center [395, 58] width 17 height 8
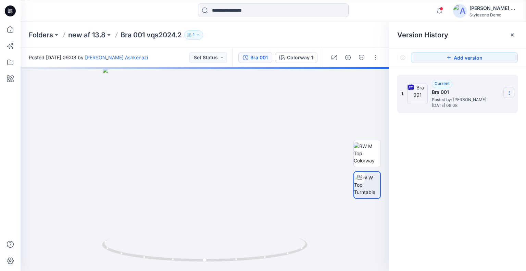
click at [507, 93] on icon at bounding box center [508, 92] width 5 height 5
click at [487, 104] on span "Download Source BW File" at bounding box center [474, 106] width 57 height 8
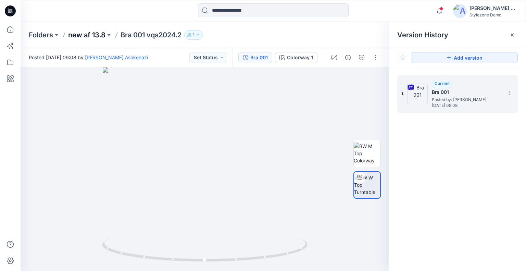
click at [94, 36] on p "new af 13.8" at bounding box center [86, 35] width 37 height 10
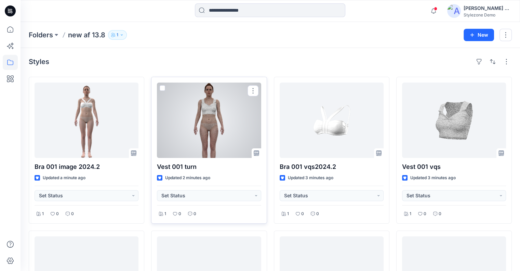
click at [223, 131] on div at bounding box center [209, 119] width 104 height 75
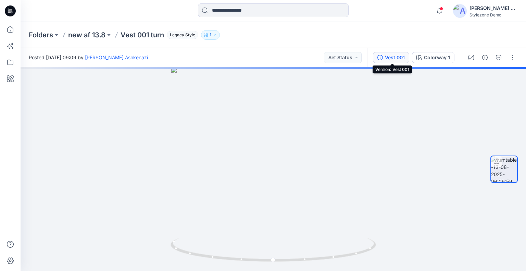
click at [393, 59] on div "Vest 001" at bounding box center [395, 58] width 20 height 8
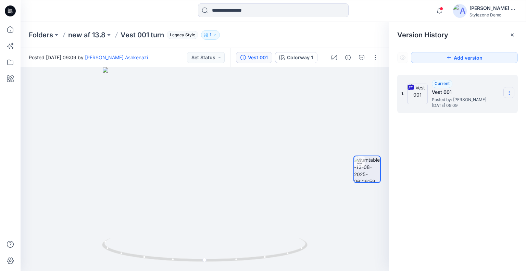
click at [508, 93] on icon at bounding box center [508, 93] width 0 height 0
click at [489, 103] on span "Download Source BW File" at bounding box center [474, 106] width 57 height 8
drag, startPoint x: 279, startPoint y: 144, endPoint x: 340, endPoint y: 123, distance: 65.0
click at [339, 128] on div at bounding box center [205, 169] width 368 height 204
click at [99, 35] on p "new af 13.8" at bounding box center [86, 35] width 37 height 10
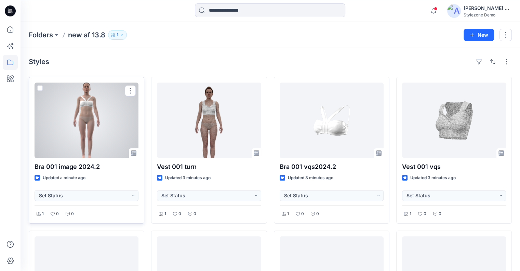
click at [123, 130] on div at bounding box center [87, 119] width 104 height 75
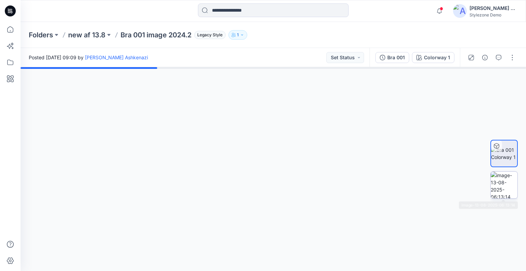
click at [499, 185] on img at bounding box center [503, 184] width 27 height 27
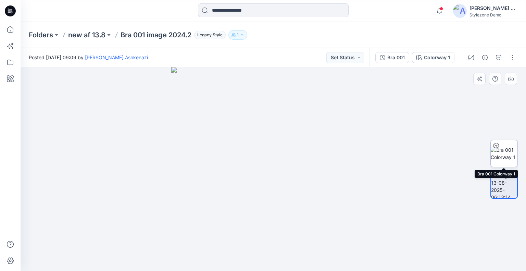
click at [508, 153] on img at bounding box center [503, 153] width 27 height 14
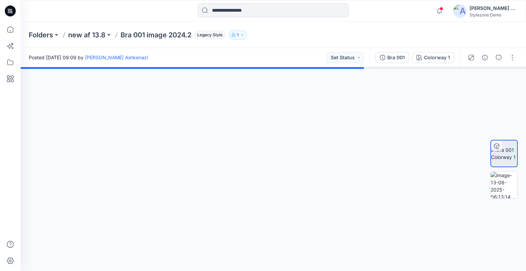
click at [396, 56] on div "Bra 001" at bounding box center [395, 58] width 17 height 8
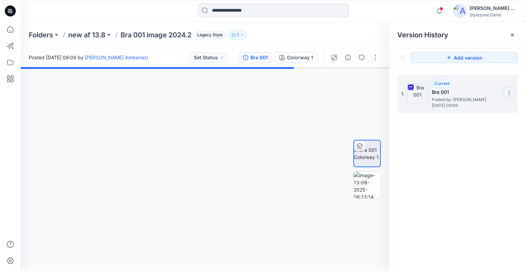
click at [506, 92] on icon at bounding box center [508, 92] width 5 height 5
click at [482, 107] on span "Download Source BW File" at bounding box center [474, 106] width 57 height 8
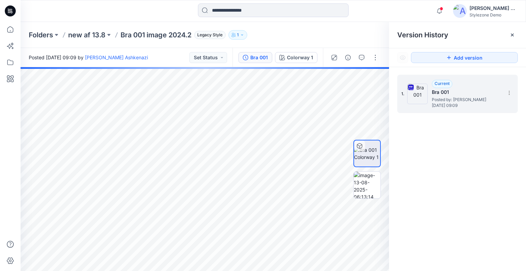
click at [349, 30] on div "Folders new af 13.8 Bra 001 image 2024.2 Legacy Style 1" at bounding box center [246, 35] width 435 height 10
click at [378, 82] on button "button" at bounding box center [375, 81] width 11 height 11
click at [377, 82] on icon "button" at bounding box center [374, 81] width 5 height 5
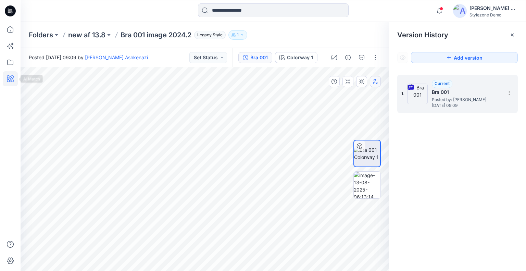
click at [11, 80] on icon at bounding box center [10, 78] width 15 height 15
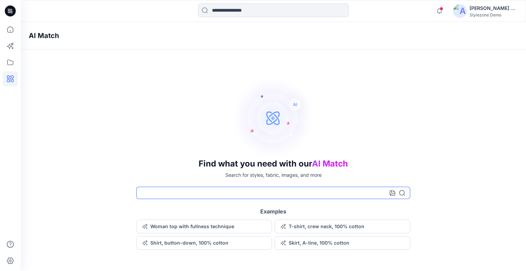
click at [182, 192] on input at bounding box center [273, 192] width 274 height 12
type input "***"
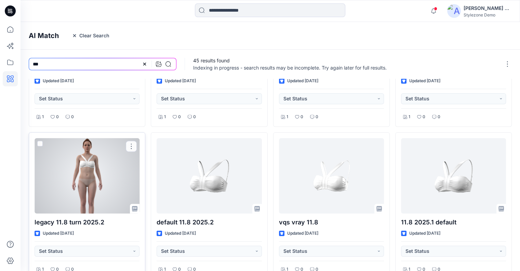
scroll to position [285, 0]
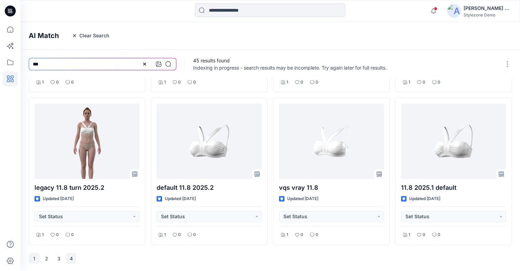
click at [73, 255] on button "4" at bounding box center [71, 258] width 11 height 11
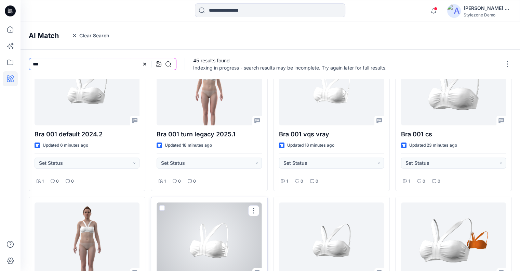
scroll to position [0, 0]
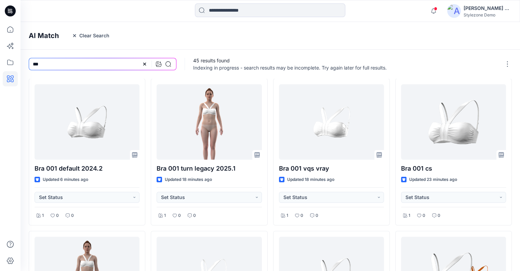
drag, startPoint x: 104, startPoint y: 37, endPoint x: 118, endPoint y: 47, distance: 16.9
click at [104, 37] on button "Clear Search" at bounding box center [90, 35] width 47 height 11
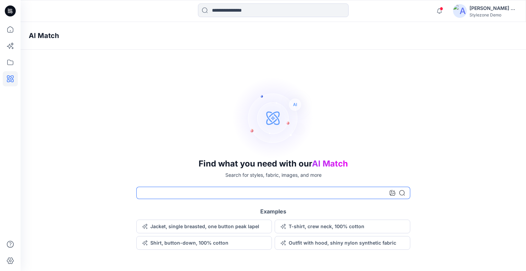
click at [164, 195] on input at bounding box center [273, 192] width 274 height 12
type input "*****"
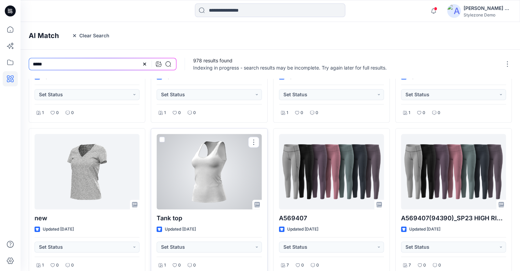
scroll to position [285, 0]
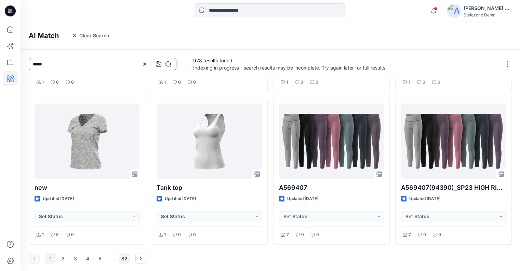
click at [124, 257] on button "82" at bounding box center [124, 258] width 11 height 11
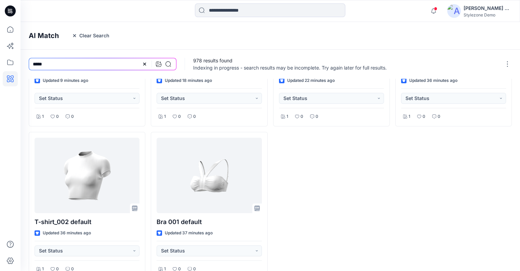
scroll to position [133, 0]
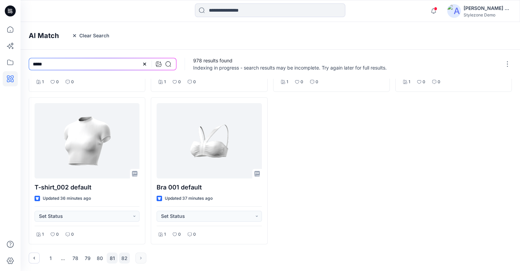
click at [109, 258] on button "81" at bounding box center [112, 257] width 11 height 11
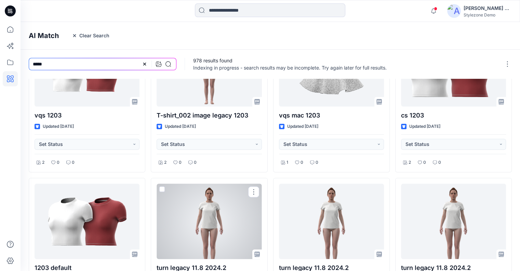
scroll to position [285, 0]
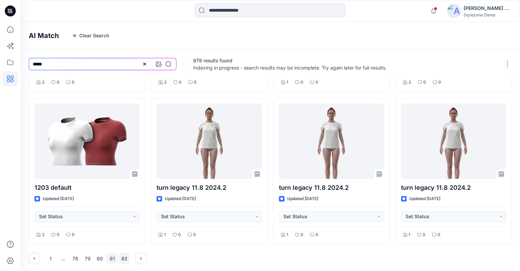
click at [126, 256] on button "82" at bounding box center [124, 258] width 11 height 11
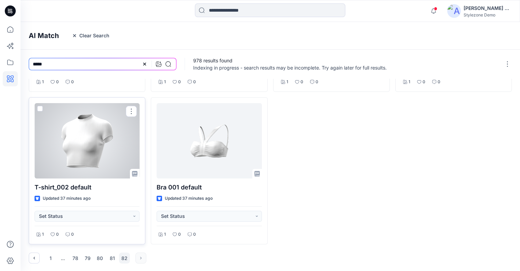
scroll to position [0, 0]
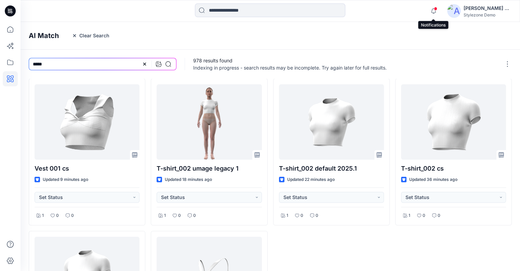
click at [436, 9] on span at bounding box center [435, 9] width 3 height 4
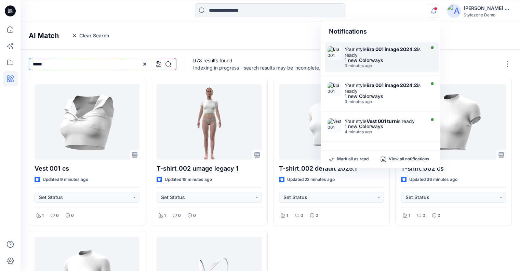
click at [387, 43] on div "Your style Bra 001 image 2024.2 is ready 1 new Colorways 3 minutes ago" at bounding box center [382, 57] width 114 height 30
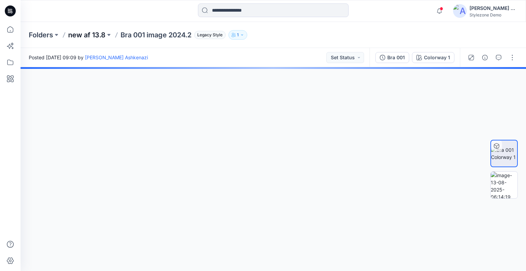
click at [87, 37] on p "new af 13.8" at bounding box center [86, 35] width 37 height 10
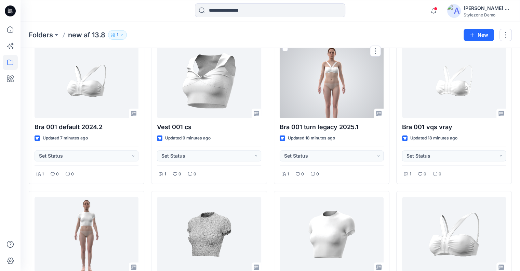
scroll to position [205, 0]
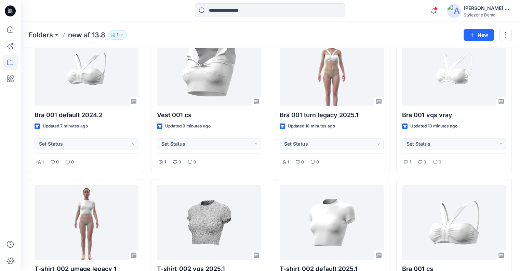
click at [490, 13] on div "Stylezone Demo" at bounding box center [488, 14] width 48 height 5
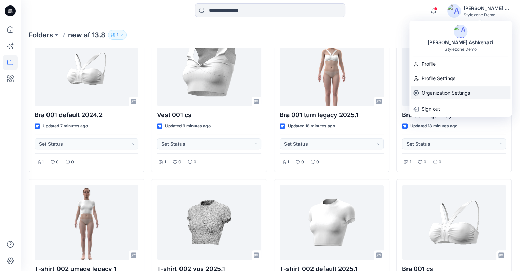
click at [450, 90] on p "Organization Settings" at bounding box center [446, 92] width 49 height 13
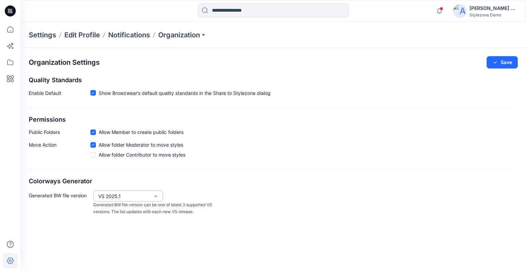
click at [141, 194] on div "VS 2025.1" at bounding box center [123, 195] width 51 height 7
click at [131, 211] on div "VS 2025.2" at bounding box center [127, 210] width 67 height 12
drag, startPoint x: 502, startPoint y: 64, endPoint x: 480, endPoint y: 64, distance: 21.9
click at [503, 64] on button "Save" at bounding box center [501, 62] width 31 height 12
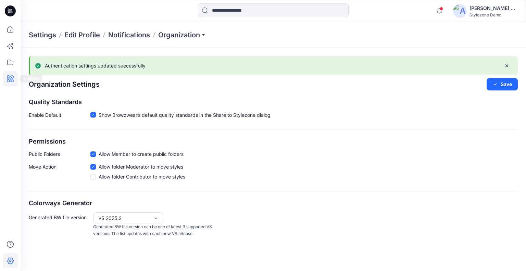
click at [12, 83] on icon at bounding box center [10, 78] width 15 height 15
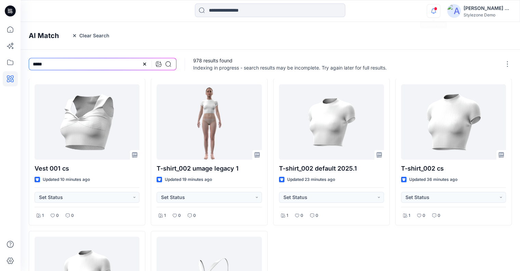
click at [433, 9] on icon "button" at bounding box center [433, 11] width 13 height 14
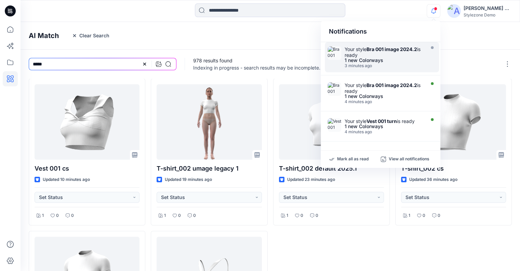
click at [387, 52] on div "Your style Bra 001 image 2024.2 is ready" at bounding box center [384, 52] width 79 height 12
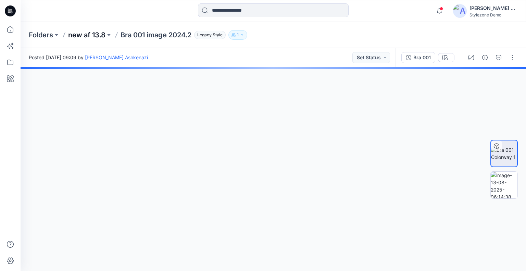
click at [91, 35] on p "new af 13.8" at bounding box center [86, 35] width 37 height 10
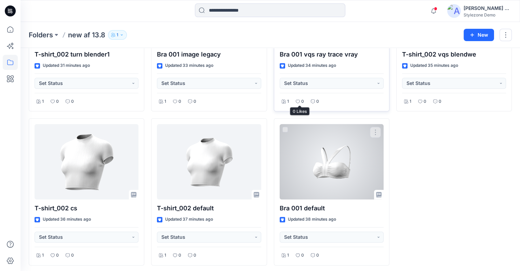
scroll to position [574, 0]
click at [286, 128] on span at bounding box center [285, 128] width 5 height 5
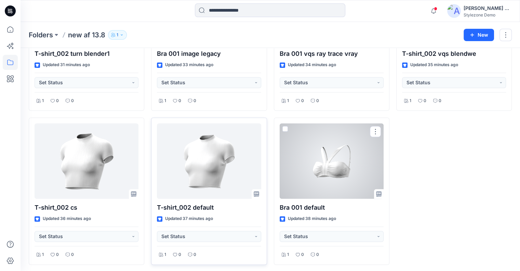
scroll to position [573, 0]
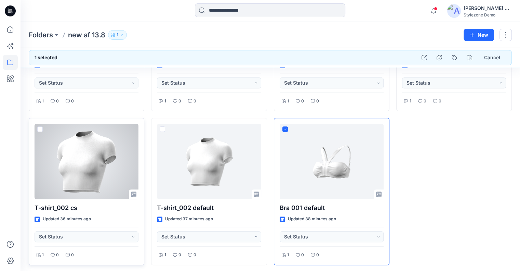
click at [41, 128] on span at bounding box center [39, 128] width 5 height 5
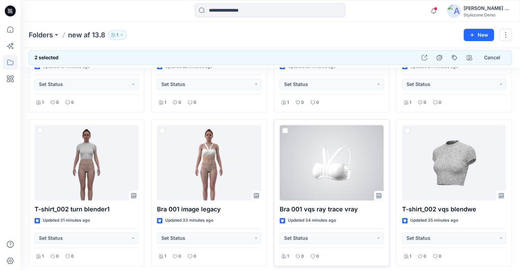
scroll to position [402, 0]
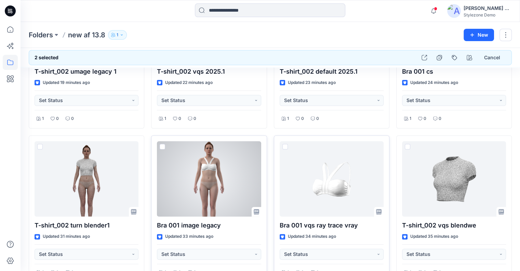
click at [163, 145] on span at bounding box center [162, 146] width 5 height 5
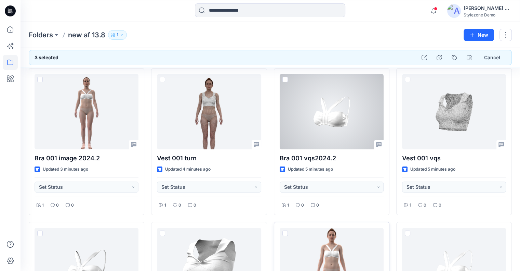
scroll to position [0, 0]
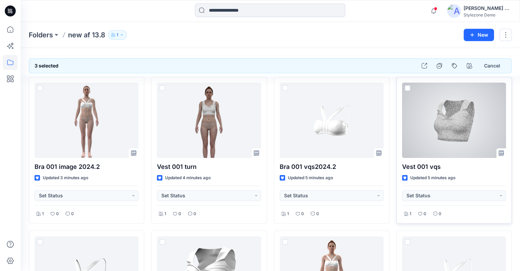
click at [407, 87] on span at bounding box center [407, 87] width 5 height 5
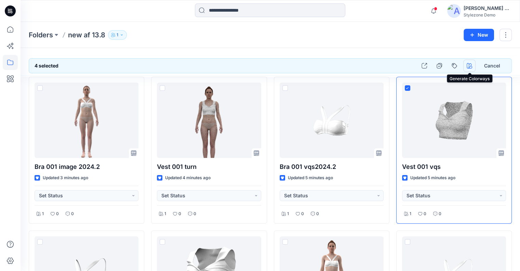
click at [468, 67] on icon "button" at bounding box center [469, 65] width 5 height 5
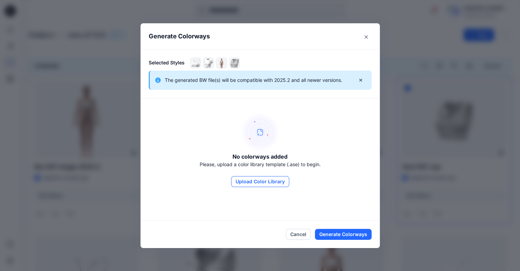
click at [268, 182] on button "Upload Color Library" at bounding box center [260, 181] width 58 height 11
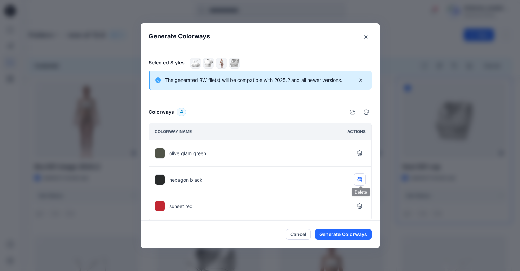
click at [360, 175] on button "button" at bounding box center [360, 179] width 12 height 12
click at [353, 232] on button "Generate Colorways" at bounding box center [343, 234] width 57 height 11
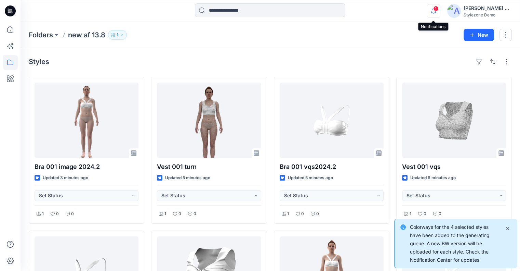
click at [430, 11] on icon "button" at bounding box center [433, 11] width 13 height 14
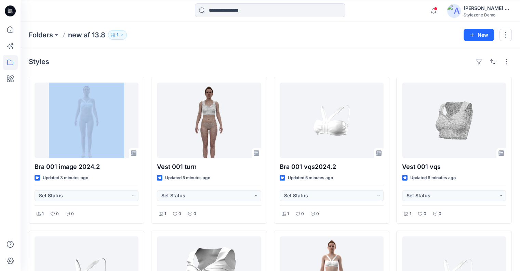
click at [434, 13] on icon "button" at bounding box center [434, 13] width 2 height 1
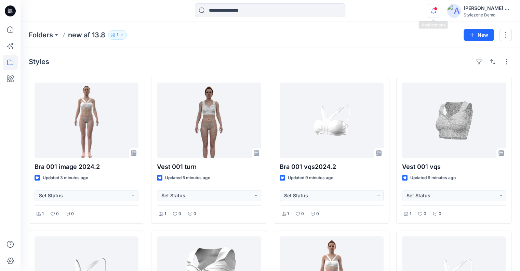
click at [431, 11] on icon "button" at bounding box center [433, 11] width 13 height 14
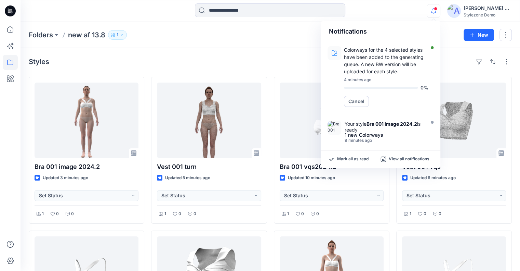
click at [292, 57] on div "Styles" at bounding box center [270, 61] width 483 height 11
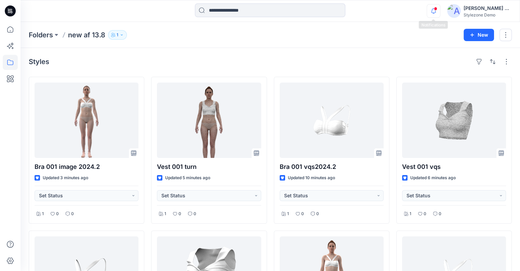
click at [430, 11] on icon "button" at bounding box center [433, 11] width 13 height 14
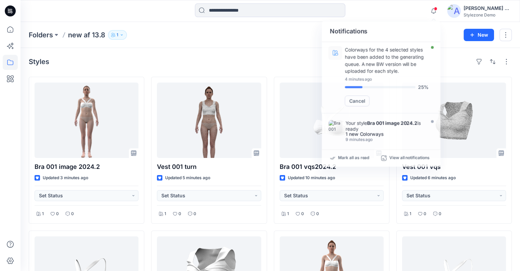
click at [280, 44] on div "Folders new af 13.8 1 New" at bounding box center [271, 35] width 500 height 26
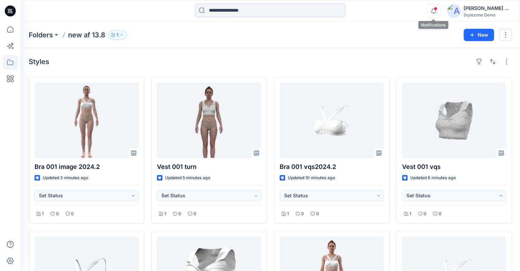
click at [430, 8] on icon "button" at bounding box center [433, 11] width 13 height 14
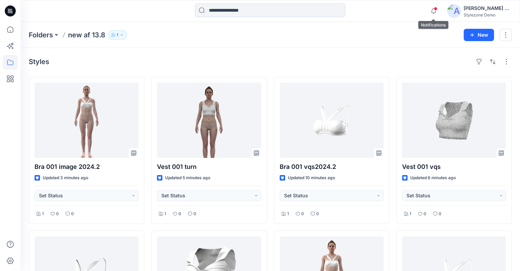
drag, startPoint x: 431, startPoint y: 10, endPoint x: 417, endPoint y: 17, distance: 15.9
click at [432, 10] on icon "button" at bounding box center [433, 11] width 13 height 14
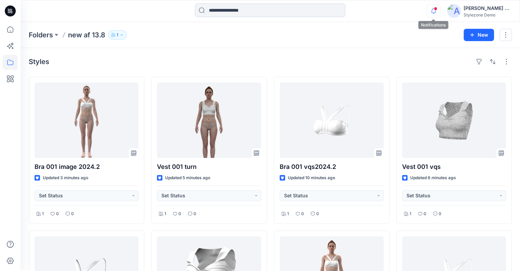
click at [433, 10] on icon "button" at bounding box center [433, 11] width 13 height 14
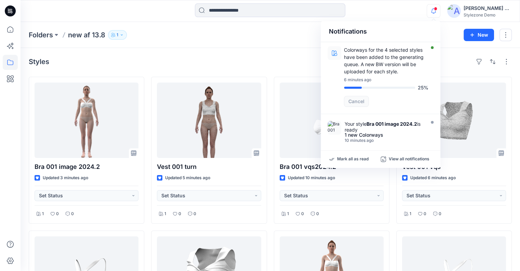
click at [299, 30] on div "Folders new af 13.8 1" at bounding box center [244, 35] width 430 height 10
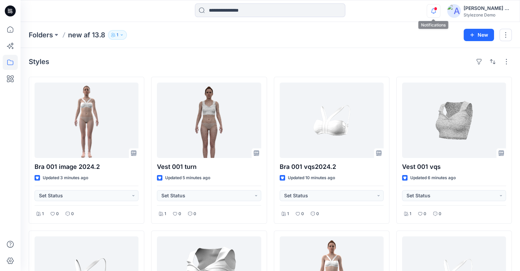
click at [434, 11] on icon "button" at bounding box center [433, 11] width 13 height 14
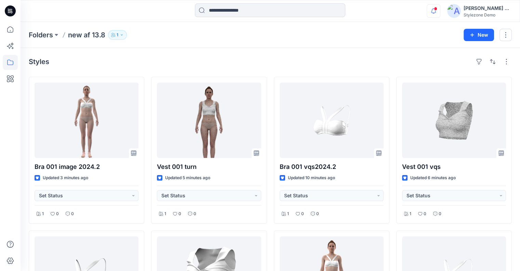
click at [432, 13] on icon "button" at bounding box center [433, 11] width 13 height 14
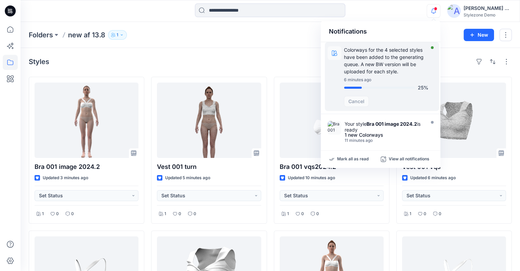
click at [398, 63] on p "Colorways for the 4 selected styles have been added to the generating queue. A …" at bounding box center [386, 60] width 85 height 29
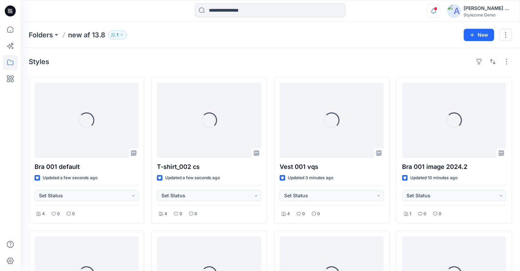
click at [438, 10] on icon "button" at bounding box center [433, 11] width 13 height 14
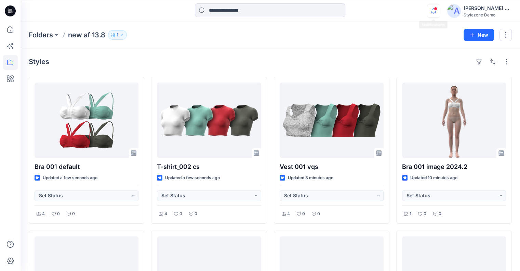
click at [430, 12] on icon "button" at bounding box center [433, 11] width 13 height 14
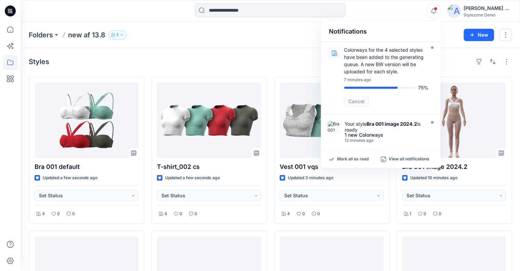
click at [294, 36] on div "Folders new af 13.8 1" at bounding box center [244, 35] width 430 height 10
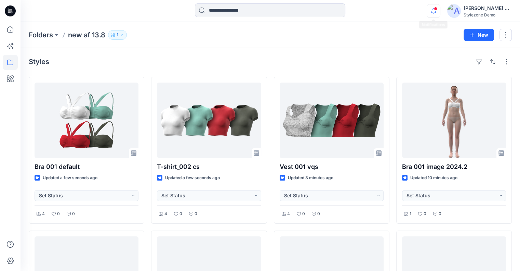
click at [436, 13] on icon "button" at bounding box center [433, 11] width 13 height 14
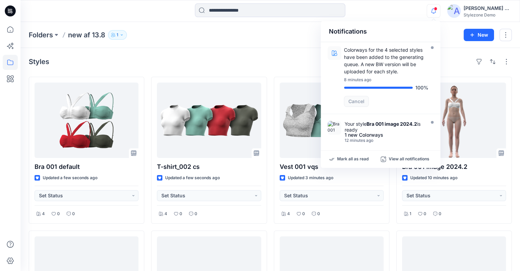
click at [289, 48] on div "Folders new af 13.8 1 New" at bounding box center [271, 35] width 500 height 26
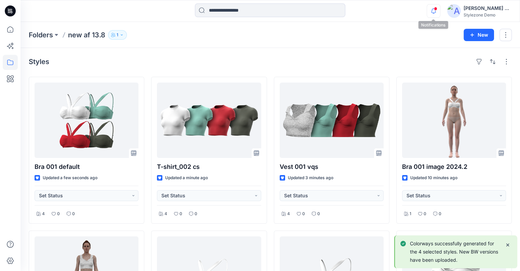
click at [434, 12] on icon "button" at bounding box center [433, 11] width 13 height 14
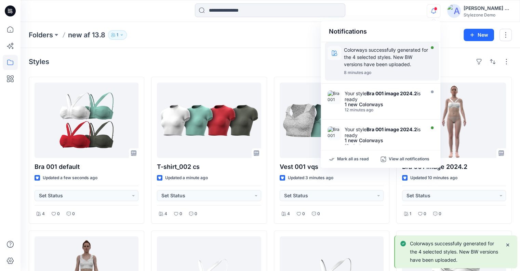
click at [374, 57] on p "Colorways successfully generated for the 4 selected styles. New BW versions hav…" at bounding box center [386, 57] width 85 height 22
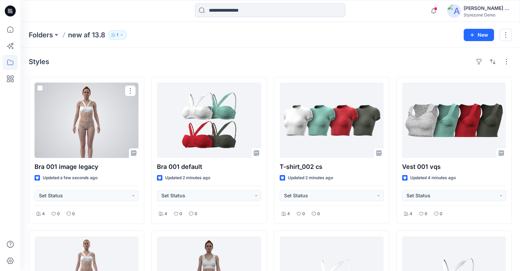
drag, startPoint x: 88, startPoint y: 133, endPoint x: 92, endPoint y: 133, distance: 4.8
click at [88, 133] on div at bounding box center [87, 119] width 104 height 75
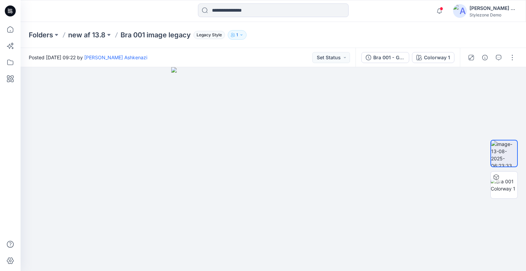
click at [443, 57] on div "Colorway 1" at bounding box center [437, 58] width 26 height 8
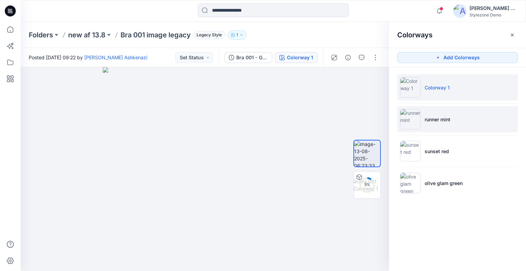
click at [446, 117] on p "runner mint" at bounding box center [437, 119] width 26 height 7
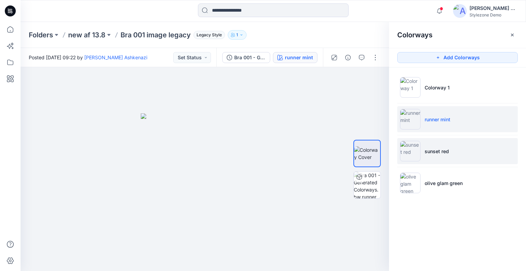
click at [458, 149] on li "sunset red" at bounding box center [457, 151] width 120 height 26
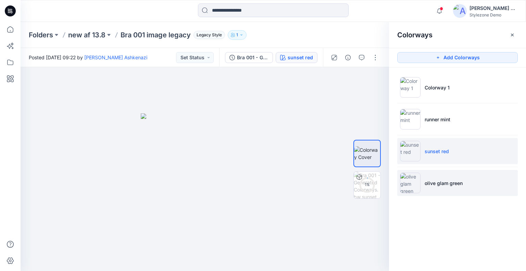
click at [439, 181] on p "olive glam green" at bounding box center [443, 182] width 38 height 7
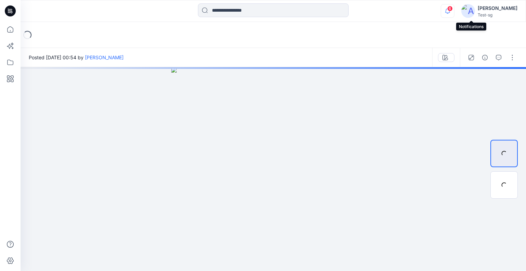
click at [450, 12] on icon "button" at bounding box center [447, 11] width 5 height 4
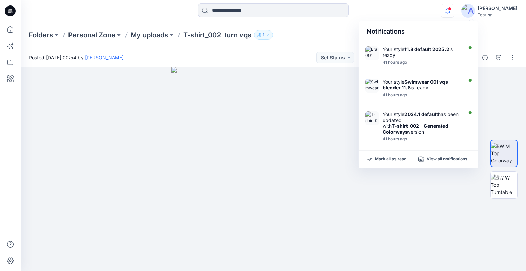
drag, startPoint x: 325, startPoint y: 35, endPoint x: 317, endPoint y: 34, distance: 7.9
click at [325, 34] on div "Folders Personal Zone My uploads T-shirt_002 turn vqs 1" at bounding box center [246, 35] width 435 height 10
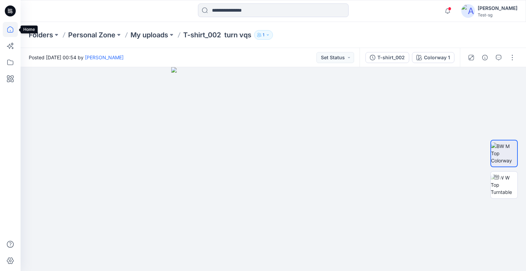
click at [11, 29] on icon at bounding box center [10, 29] width 15 height 15
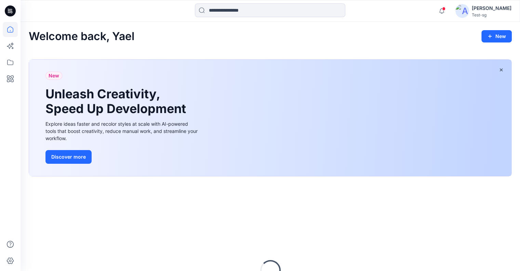
click at [505, 10] on div "Yael W" at bounding box center [492, 8] width 40 height 8
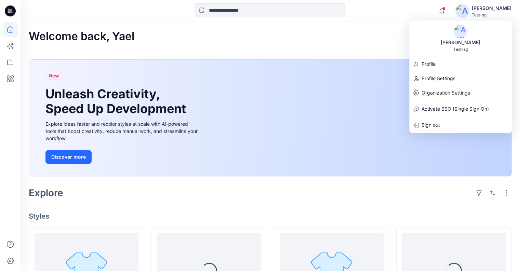
click at [365, 37] on div "Welcome back, Yael New" at bounding box center [270, 36] width 483 height 13
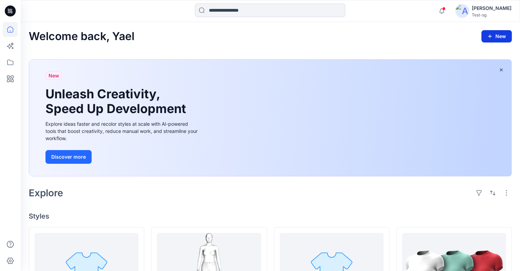
click at [493, 37] on icon "button" at bounding box center [490, 36] width 5 height 5
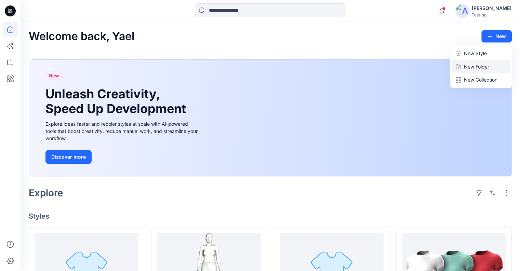
click at [483, 63] on p "New Folder" at bounding box center [476, 66] width 25 height 7
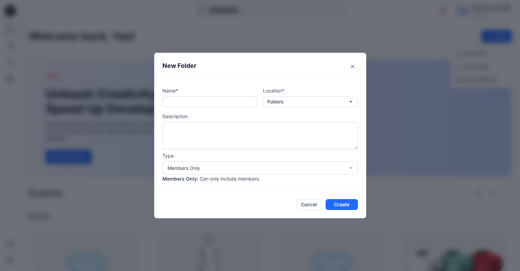
click at [243, 101] on input "text" at bounding box center [210, 101] width 95 height 11
type input "**********"
click at [338, 204] on button "Create" at bounding box center [342, 204] width 33 height 11
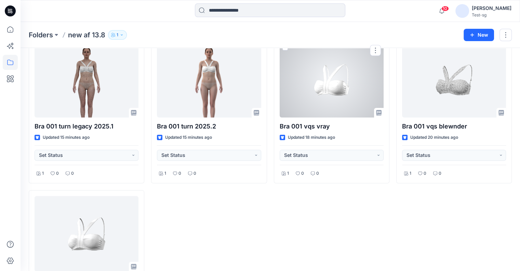
scroll to position [267, 0]
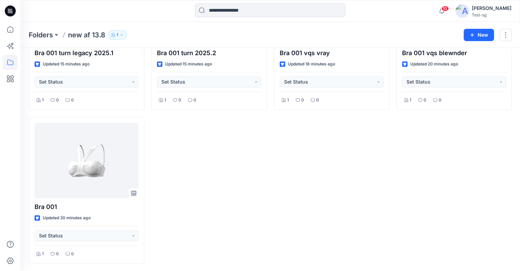
click at [289, 204] on div "Bra 001 default 2024.2 Updated 5 minutes ago Set Status 1 0 0 Bra 001 vqs vray …" at bounding box center [332, 36] width 116 height 454
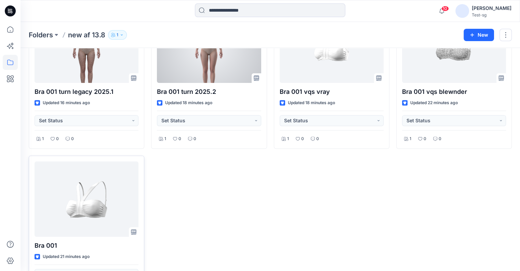
scroll to position [267, 0]
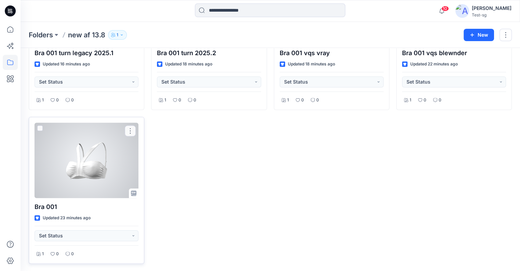
click at [89, 163] on div at bounding box center [87, 159] width 104 height 75
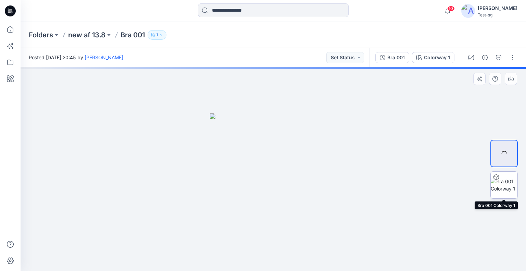
click at [506, 184] on div at bounding box center [503, 184] width 27 height 27
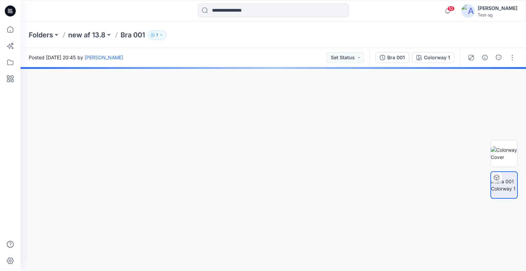
click at [401, 54] on div "Bra 001" at bounding box center [395, 58] width 17 height 8
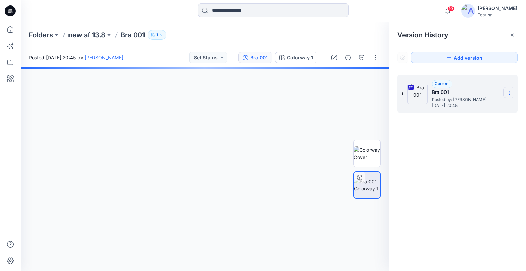
click at [511, 91] on icon at bounding box center [508, 92] width 5 height 5
click at [495, 104] on span "[DATE] 20:45" at bounding box center [465, 105] width 68 height 5
click at [377, 83] on icon "button" at bounding box center [375, 81] width 4 height 5
click at [377, 83] on icon "button" at bounding box center [374, 81] width 5 height 5
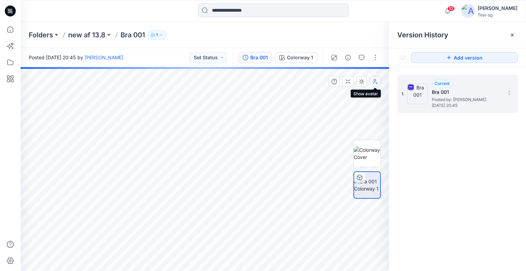
click at [377, 83] on icon "button" at bounding box center [374, 81] width 5 height 5
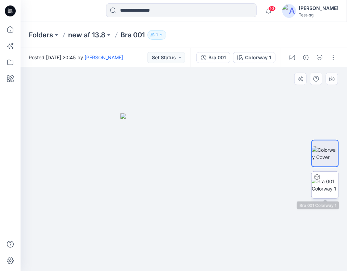
click at [326, 184] on img at bounding box center [325, 185] width 27 height 14
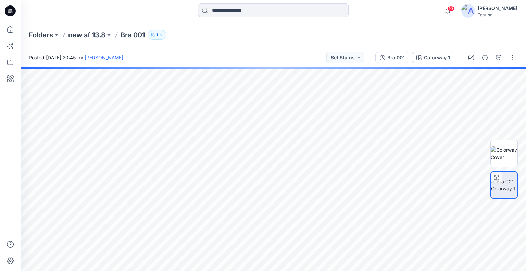
click at [105, 33] on p "new af 13.8" at bounding box center [86, 35] width 37 height 10
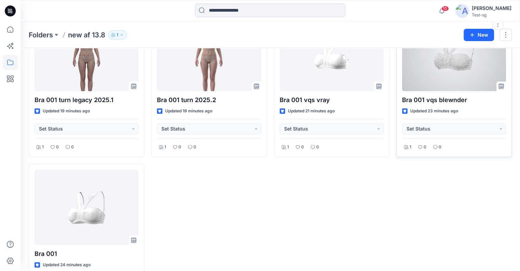
scroll to position [165, 0]
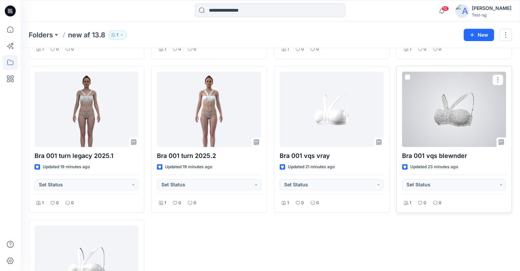
click at [347, 103] on div at bounding box center [454, 109] width 104 height 75
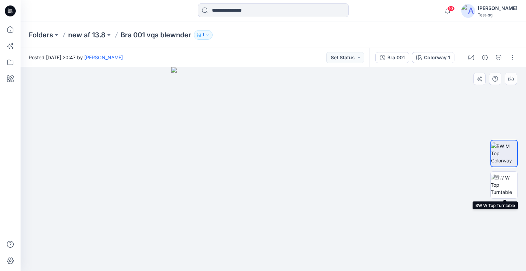
drag, startPoint x: 505, startPoint y: 182, endPoint x: 488, endPoint y: 182, distance: 17.1
click at [347, 182] on img at bounding box center [503, 185] width 27 height 22
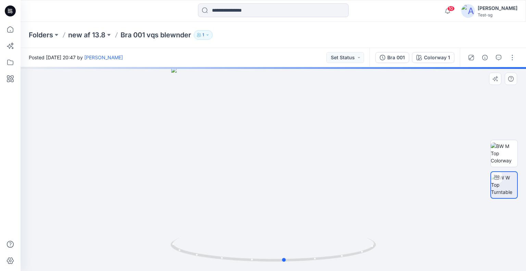
drag, startPoint x: 400, startPoint y: 172, endPoint x: 379, endPoint y: 86, distance: 88.5
click at [232, 170] on div at bounding box center [273, 169] width 505 height 204
click at [347, 60] on div "Bra 001" at bounding box center [395, 58] width 17 height 8
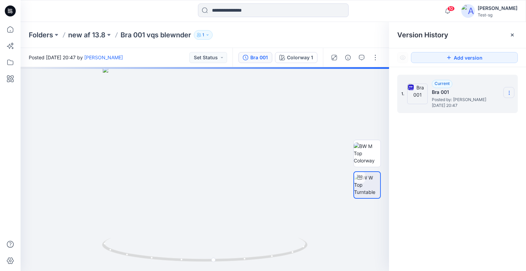
click at [347, 92] on icon at bounding box center [508, 92] width 5 height 5
click at [347, 102] on span "Download Source BW File" at bounding box center [474, 106] width 57 height 8
click at [83, 36] on p "new af 13.8" at bounding box center [86, 35] width 37 height 10
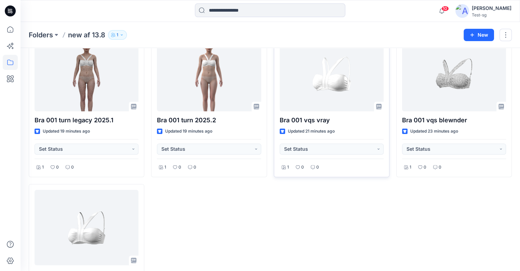
scroll to position [171, 0]
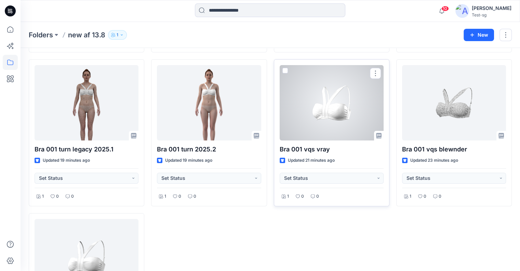
click at [325, 120] on div at bounding box center [332, 102] width 104 height 75
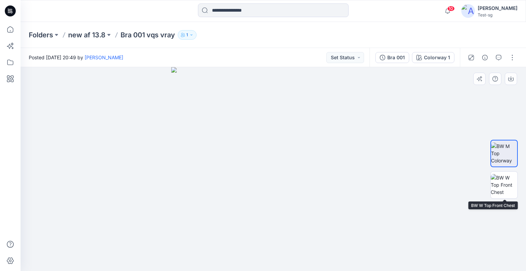
drag, startPoint x: 498, startPoint y: 185, endPoint x: 490, endPoint y: 158, distance: 28.4
click at [347, 184] on img at bounding box center [503, 185] width 27 height 22
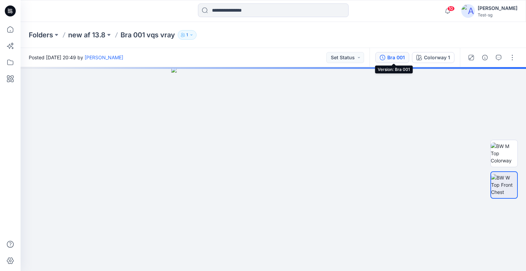
click at [347, 55] on div "Bra 001" at bounding box center [395, 58] width 17 height 8
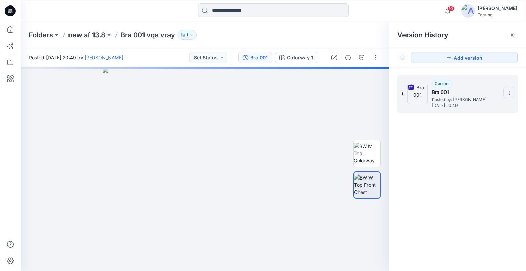
click at [347, 96] on section at bounding box center [508, 92] width 11 height 11
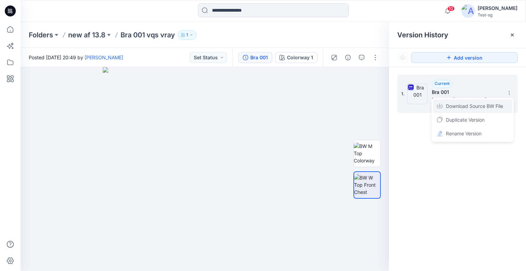
click at [347, 106] on span "Download Source BW File" at bounding box center [474, 106] width 57 height 8
drag, startPoint x: 330, startPoint y: 123, endPoint x: 120, endPoint y: 141, distance: 210.5
click at [118, 142] on div at bounding box center [205, 169] width 368 height 204
click at [93, 34] on p "new af 13.8" at bounding box center [86, 35] width 37 height 10
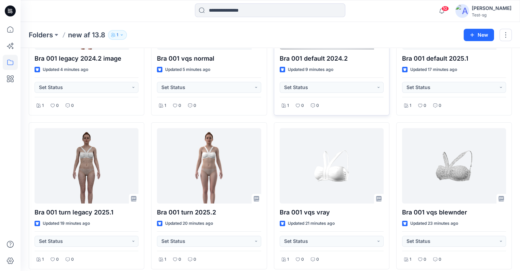
scroll to position [137, 0]
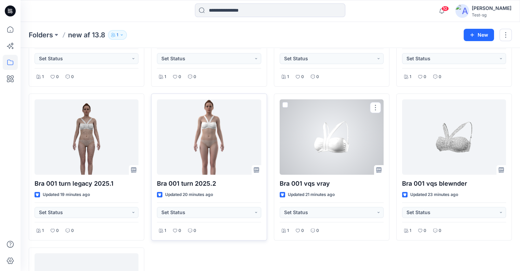
click at [244, 146] on div at bounding box center [209, 136] width 104 height 75
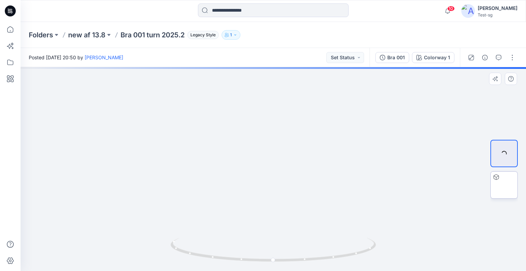
click at [347, 179] on div at bounding box center [495, 176] width 11 height 11
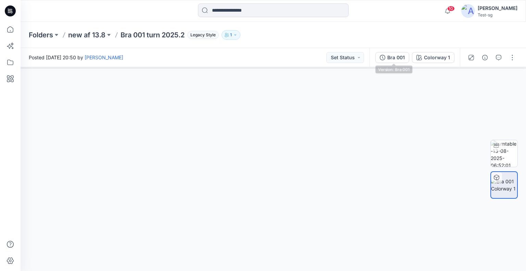
click at [347, 52] on button "Bra 001" at bounding box center [392, 57] width 34 height 11
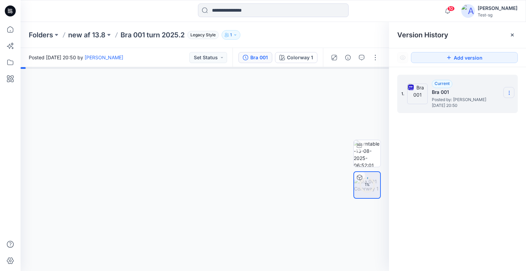
click at [347, 92] on icon at bounding box center [508, 92] width 5 height 5
click at [347, 106] on span "Download Source BW File" at bounding box center [474, 106] width 57 height 8
click at [347, 156] on img at bounding box center [366, 153] width 27 height 27
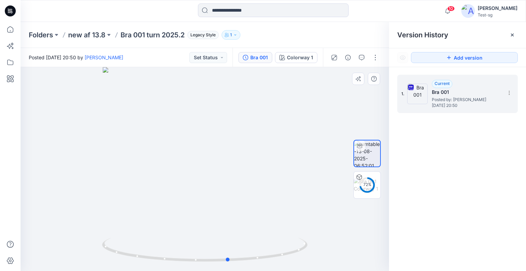
drag, startPoint x: 295, startPoint y: 154, endPoint x: 328, endPoint y: 154, distance: 32.5
click at [326, 156] on div at bounding box center [205, 169] width 368 height 204
click at [347, 185] on div "83 %" at bounding box center [367, 185] width 16 height 6
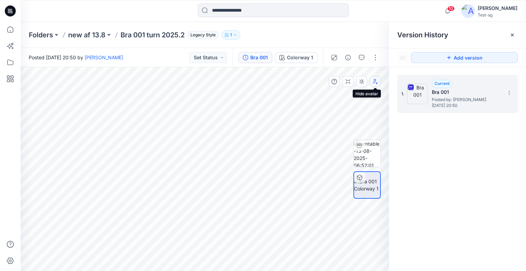
click at [347, 84] on button "button" at bounding box center [375, 81] width 11 height 11
click at [347, 84] on icon "button" at bounding box center [374, 81] width 5 height 5
click at [79, 36] on p "new af 13.8" at bounding box center [86, 35] width 37 height 10
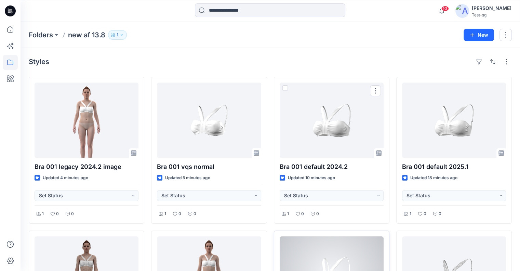
scroll to position [137, 0]
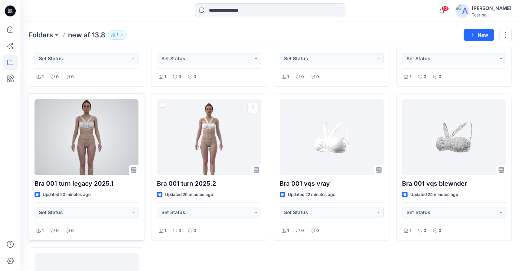
click at [105, 152] on div at bounding box center [87, 136] width 104 height 75
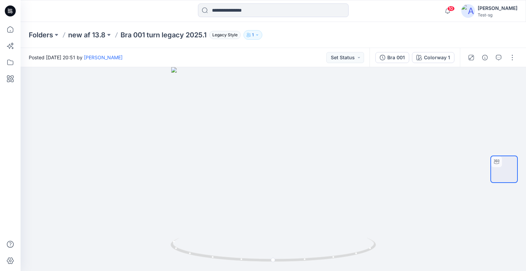
click at [347, 31] on div "Folders new af 13.8 Bra 001 turn legacy 2025.1 Legacy Style 1" at bounding box center [246, 35] width 435 height 10
click at [347, 55] on div "Bra 001" at bounding box center [395, 58] width 17 height 8
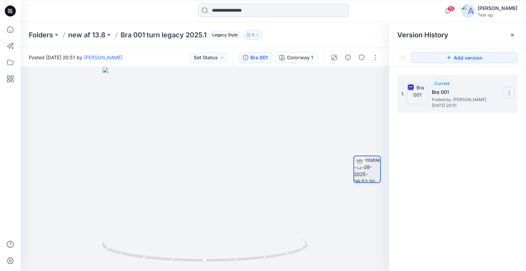
click at [347, 94] on icon at bounding box center [508, 92] width 5 height 5
click at [347, 108] on span "Download Source BW File" at bounding box center [474, 106] width 57 height 8
drag, startPoint x: 345, startPoint y: 134, endPoint x: 99, endPoint y: 135, distance: 245.3
click at [99, 135] on div at bounding box center [205, 169] width 368 height 204
click at [79, 34] on p "new af 13.8" at bounding box center [86, 35] width 37 height 10
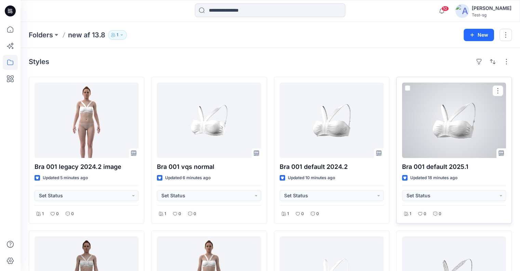
click at [347, 143] on div at bounding box center [454, 119] width 104 height 75
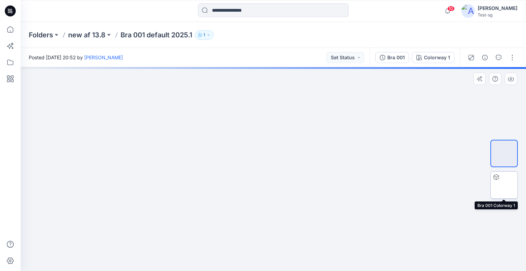
click at [347, 179] on div at bounding box center [503, 184] width 27 height 27
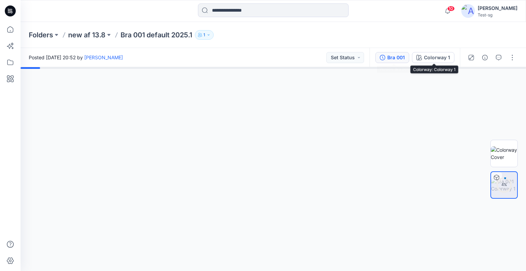
click at [347, 57] on div "Bra 001" at bounding box center [395, 58] width 17 height 8
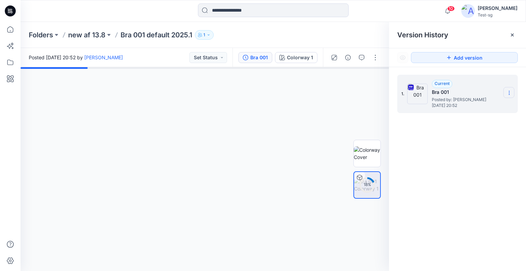
click at [347, 93] on icon at bounding box center [508, 92] width 5 height 5
click at [347, 108] on span "Download Source BW File" at bounding box center [474, 106] width 57 height 8
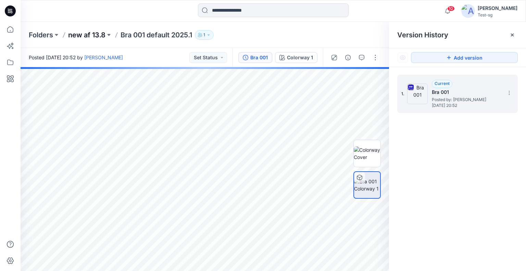
click at [86, 34] on p "new af 13.8" at bounding box center [86, 35] width 37 height 10
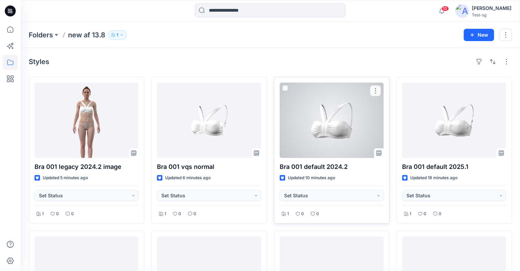
click at [347, 132] on div at bounding box center [332, 119] width 104 height 75
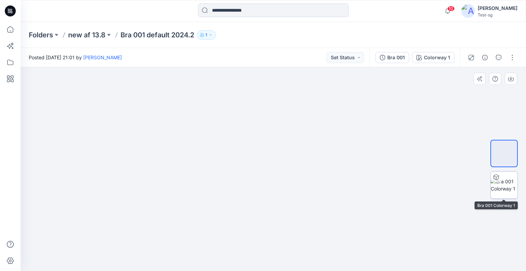
click at [347, 178] on img at bounding box center [503, 185] width 27 height 14
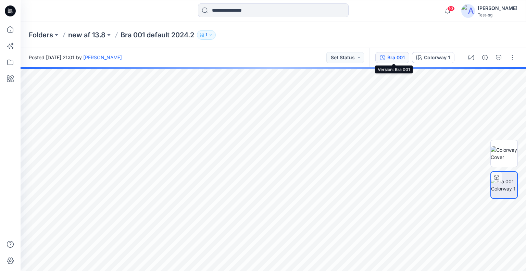
click at [347, 58] on div "Bra 001" at bounding box center [395, 58] width 17 height 8
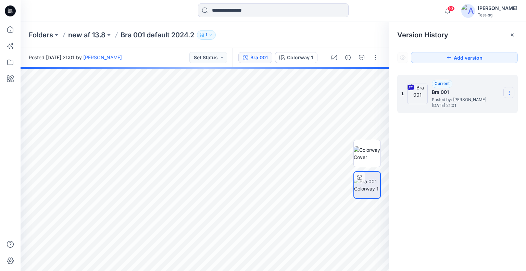
click at [347, 92] on icon at bounding box center [508, 92] width 5 height 5
click at [347, 105] on span "Download Source BW File" at bounding box center [474, 106] width 57 height 8
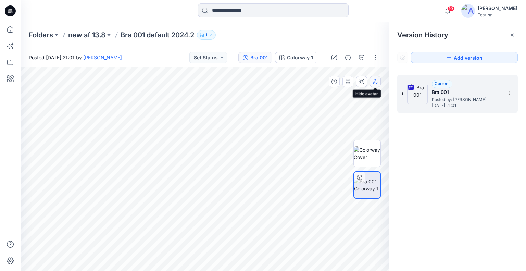
click at [347, 79] on button "button" at bounding box center [375, 81] width 11 height 11
click at [347, 83] on icon "button" at bounding box center [374, 81] width 5 height 5
click at [86, 34] on p "new af 13.8" at bounding box center [86, 35] width 37 height 10
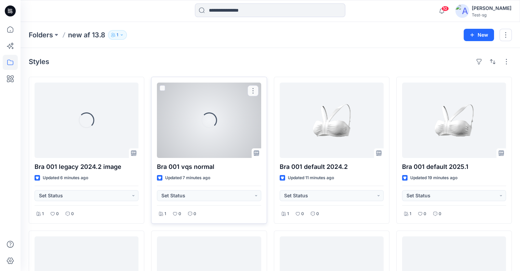
click at [214, 137] on div "Loading..." at bounding box center [209, 119] width 104 height 75
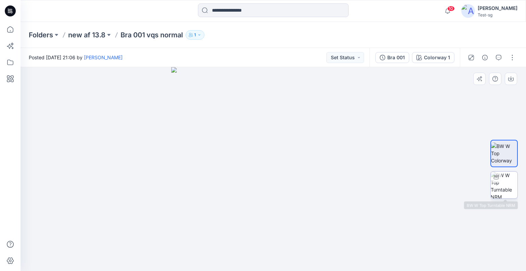
click at [347, 181] on div at bounding box center [495, 176] width 11 height 11
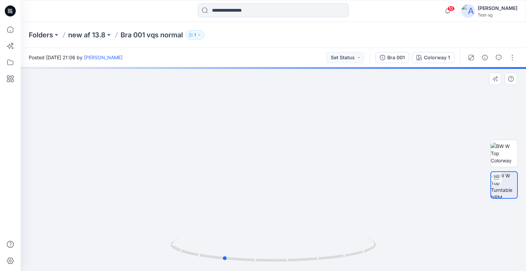
drag, startPoint x: 424, startPoint y: 161, endPoint x: 181, endPoint y: 119, distance: 246.4
click at [170, 129] on div at bounding box center [273, 169] width 505 height 204
click at [347, 56] on div "Bra 001" at bounding box center [395, 58] width 17 height 8
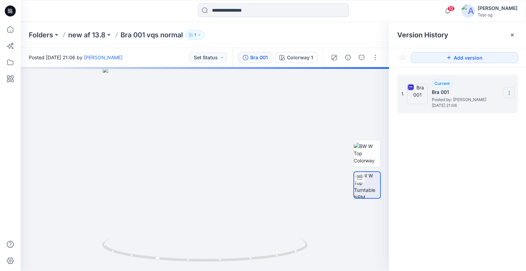
click at [347, 91] on section at bounding box center [508, 92] width 11 height 11
click at [347, 102] on span "Download Source BW File" at bounding box center [474, 106] width 57 height 8
click at [88, 31] on p "new af 13.8" at bounding box center [86, 35] width 37 height 10
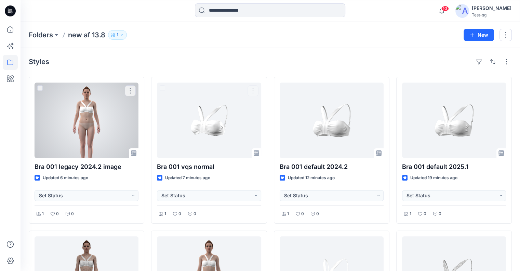
click at [113, 134] on div at bounding box center [87, 119] width 104 height 75
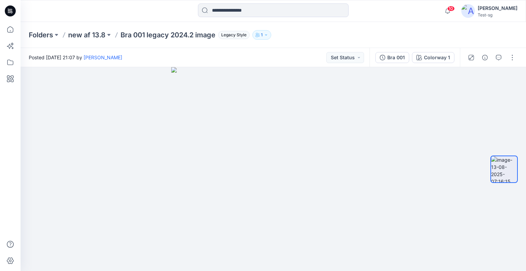
click at [347, 36] on div "Folders new af 13.8 Bra 001 legacy 2024.2 image Legacy Style 1" at bounding box center [246, 35] width 435 height 10
click at [347, 59] on button "Bra 001" at bounding box center [392, 57] width 34 height 11
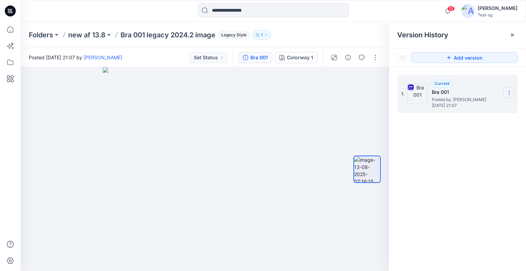
click at [347, 93] on section at bounding box center [508, 92] width 11 height 11
click at [347, 105] on span "Download Source BW File" at bounding box center [474, 106] width 57 height 8
click at [77, 33] on p "new af 13.8" at bounding box center [86, 35] width 37 height 10
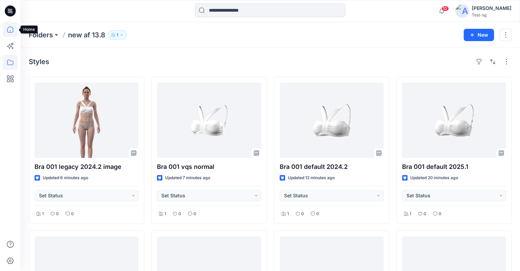
click at [12, 36] on icon at bounding box center [10, 29] width 15 height 15
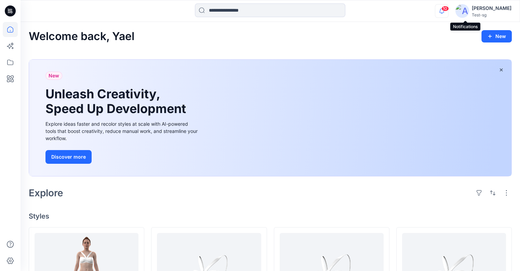
click at [347, 11] on icon "button" at bounding box center [442, 11] width 13 height 14
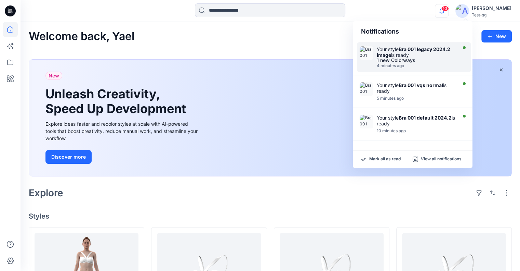
click at [347, 49] on div "Your style Bra 001 legacy 2024.2 image is ready" at bounding box center [416, 52] width 79 height 12
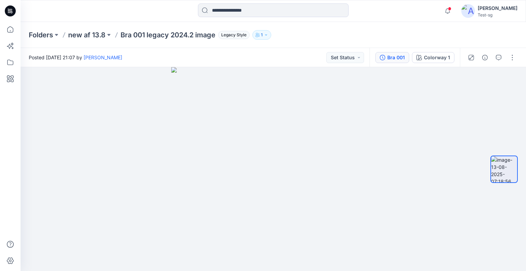
click at [347, 56] on div "Bra 001" at bounding box center [395, 58] width 17 height 8
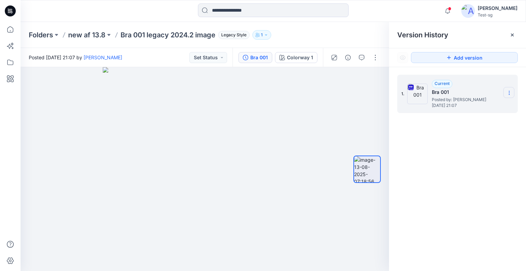
click at [347, 93] on icon at bounding box center [508, 92] width 5 height 5
click at [347, 111] on div "Download Source BW File" at bounding box center [472, 106] width 79 height 14
click at [88, 36] on p "new af 13.8" at bounding box center [86, 35] width 37 height 10
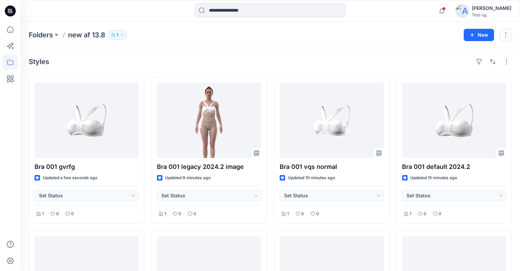
click at [12, 75] on icon at bounding box center [10, 78] width 15 height 15
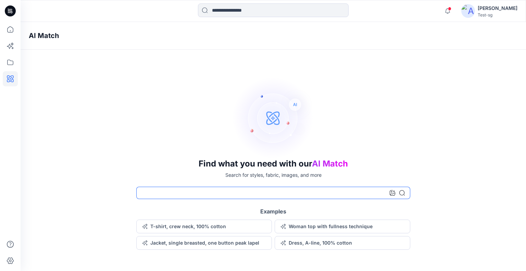
click at [204, 196] on input at bounding box center [273, 192] width 274 height 12
type input "***"
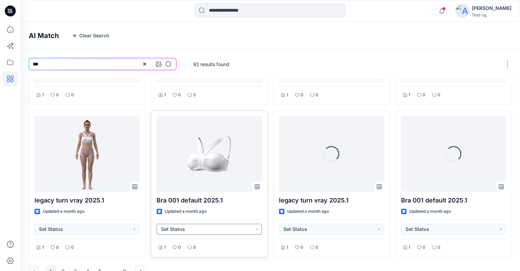
scroll to position [285, 0]
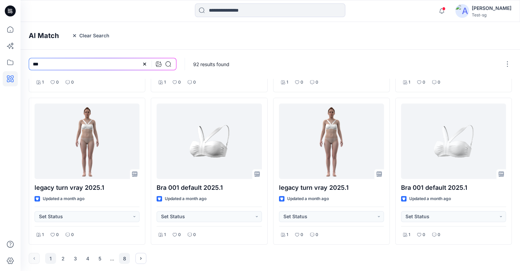
click at [124, 261] on button "8" at bounding box center [124, 258] width 11 height 11
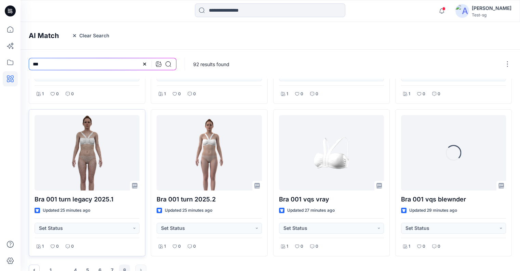
scroll to position [133, 0]
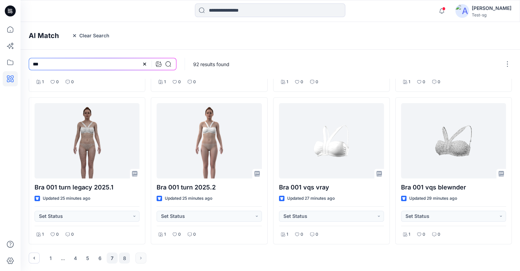
click at [116, 257] on button "7" at bounding box center [112, 257] width 11 height 11
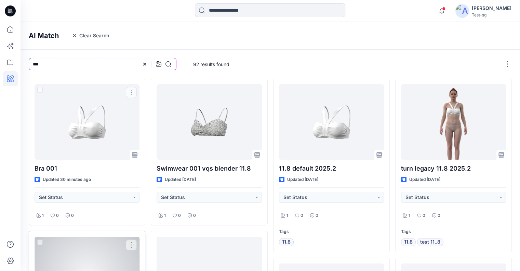
scroll to position [137, 0]
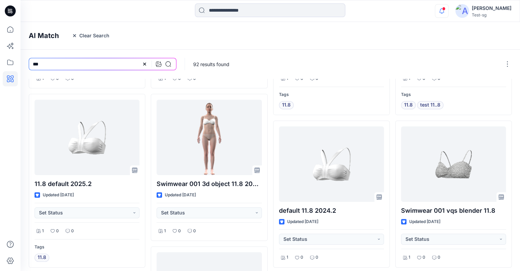
click at [347, 11] on icon "button" at bounding box center [442, 11] width 5 height 4
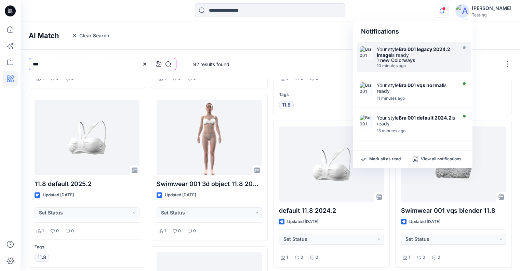
click at [347, 49] on strong "Bra 001 legacy 2024.2 image" at bounding box center [414, 52] width 74 height 12
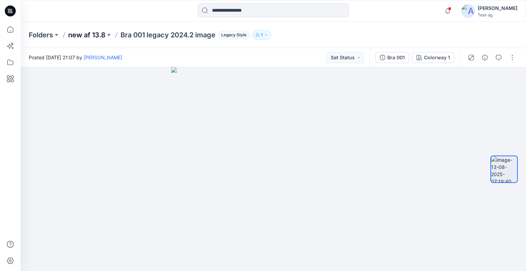
click at [91, 30] on p "new af 13.8" at bounding box center [86, 35] width 37 height 10
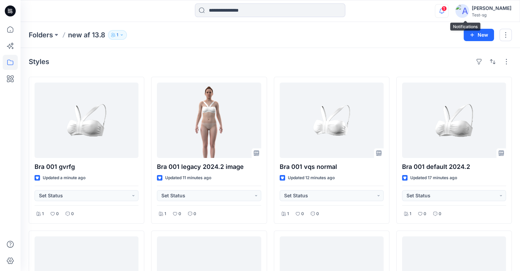
click at [347, 12] on icon "button" at bounding box center [442, 11] width 13 height 14
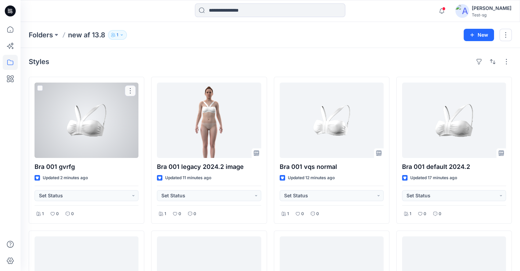
click at [93, 123] on div at bounding box center [87, 119] width 104 height 75
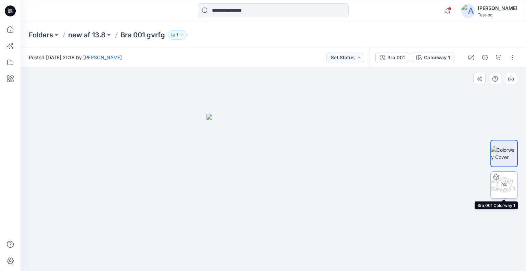
click at [347, 186] on div "0 %" at bounding box center [503, 185] width 16 height 6
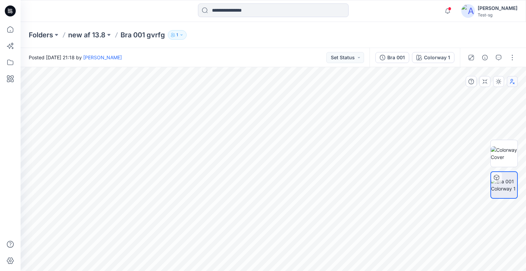
click at [347, 84] on button "button" at bounding box center [511, 81] width 11 height 11
drag, startPoint x: 513, startPoint y: 83, endPoint x: 509, endPoint y: 83, distance: 4.5
click at [347, 83] on icon "button" at bounding box center [512, 83] width 4 height 2
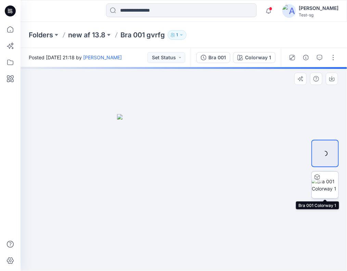
click at [334, 187] on div at bounding box center [324, 184] width 27 height 27
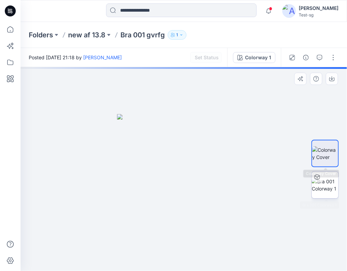
click at [321, 181] on div at bounding box center [317, 176] width 11 height 11
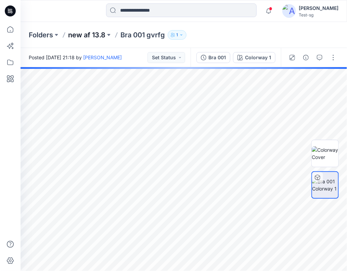
click at [82, 34] on p "new af 13.8" at bounding box center [86, 35] width 37 height 10
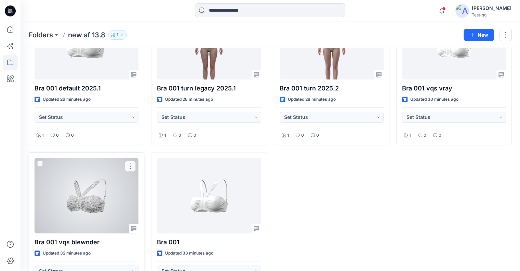
scroll to position [240, 0]
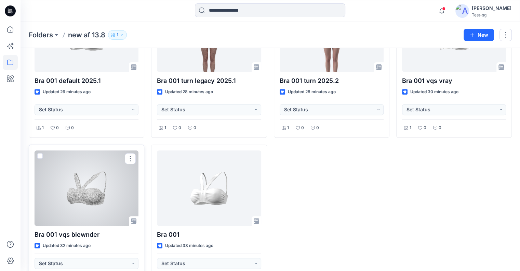
click at [39, 155] on span at bounding box center [39, 155] width 5 height 5
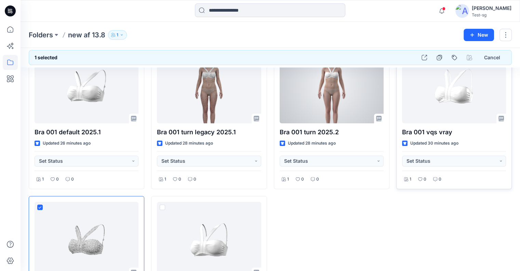
scroll to position [137, 0]
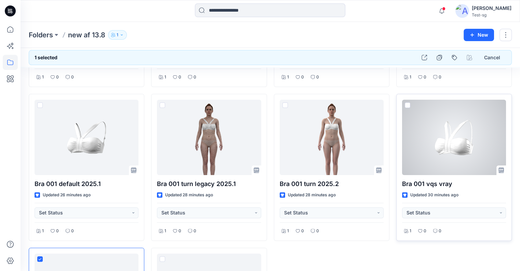
click at [347, 104] on span at bounding box center [407, 104] width 5 height 5
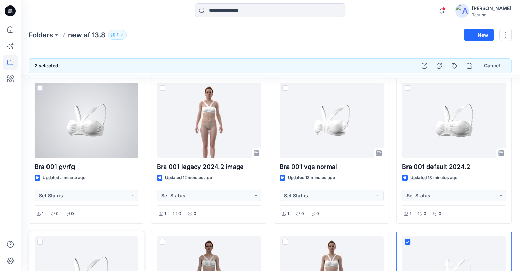
scroll to position [68, 0]
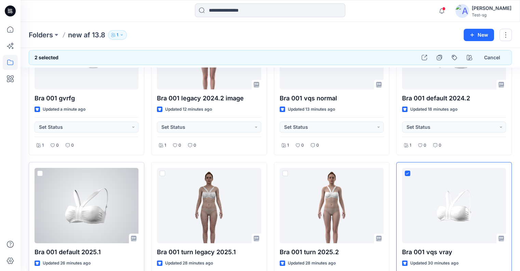
click at [42, 173] on span at bounding box center [39, 172] width 5 height 5
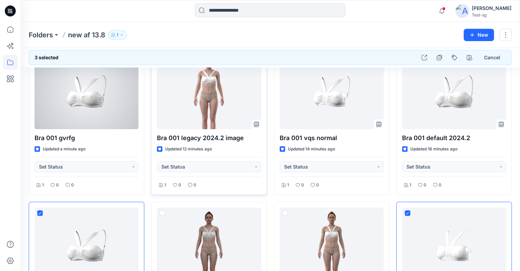
scroll to position [0, 0]
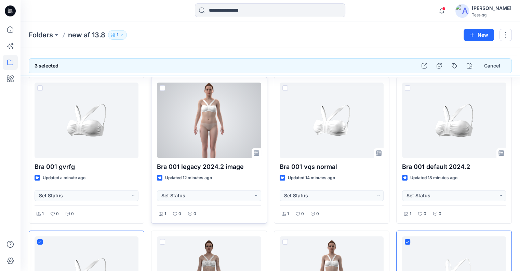
click at [163, 88] on span at bounding box center [162, 87] width 5 height 5
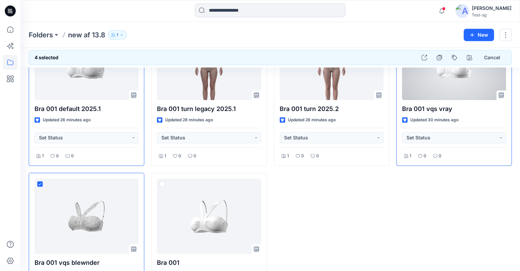
scroll to position [267, 0]
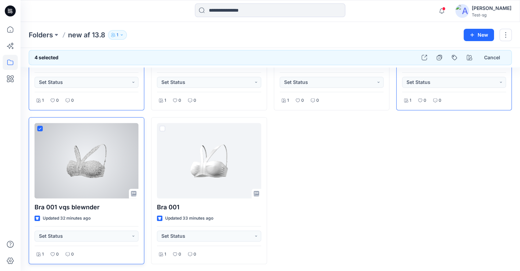
click at [40, 127] on icon at bounding box center [39, 128] width 3 height 2
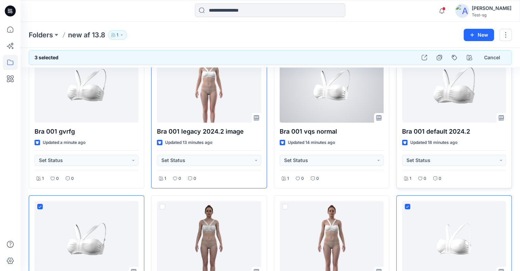
scroll to position [0, 0]
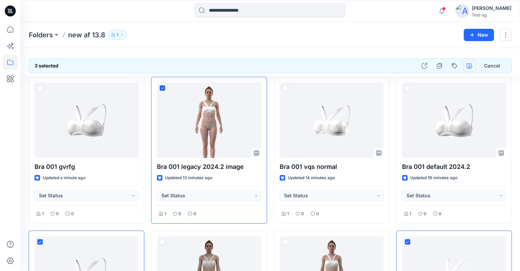
click at [347, 67] on button "button" at bounding box center [470, 66] width 12 height 12
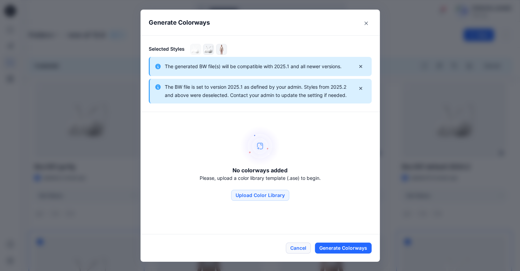
click at [301, 248] on button "Cancel" at bounding box center [298, 247] width 25 height 11
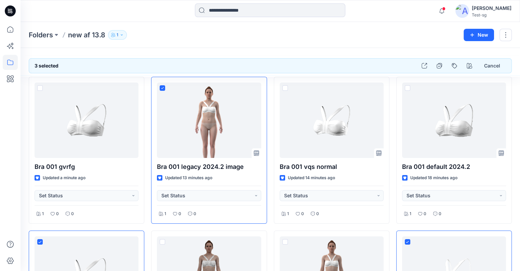
click at [347, 11] on div "[PERSON_NAME]" at bounding box center [492, 8] width 40 height 8
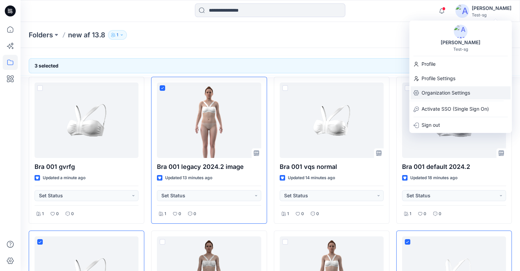
click at [347, 93] on p "Organization Settings" at bounding box center [446, 92] width 49 height 13
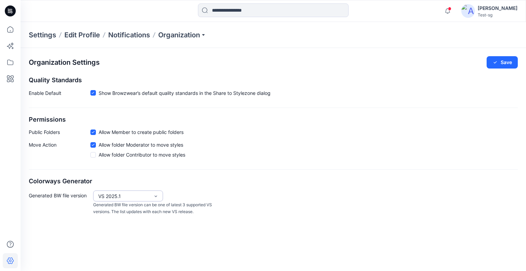
click at [138, 193] on div "VS 2025.1" at bounding box center [123, 195] width 51 height 7
click at [125, 233] on div "VS 2024.2" at bounding box center [127, 234] width 67 height 12
drag, startPoint x: 131, startPoint y: 198, endPoint x: 127, endPoint y: 208, distance: 10.2
click at [131, 198] on div "VS 2024.2" at bounding box center [123, 195] width 51 height 7
click at [127, 208] on div "VS 2025.2" at bounding box center [127, 210] width 67 height 12
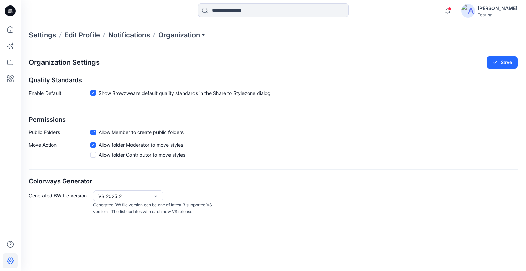
click at [347, 63] on button "Save" at bounding box center [501, 62] width 31 height 12
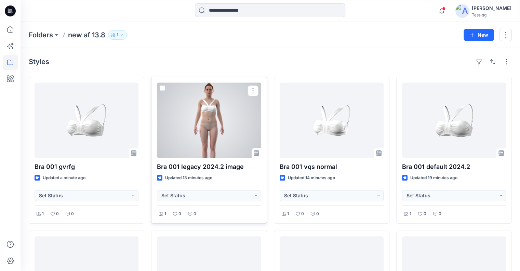
click at [162, 88] on span at bounding box center [162, 87] width 5 height 5
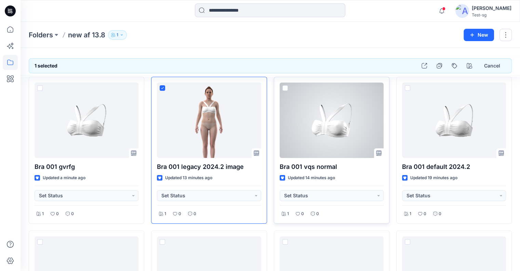
click at [285, 87] on span at bounding box center [285, 87] width 5 height 5
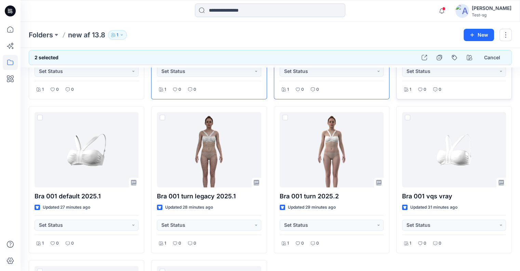
scroll to position [137, 0]
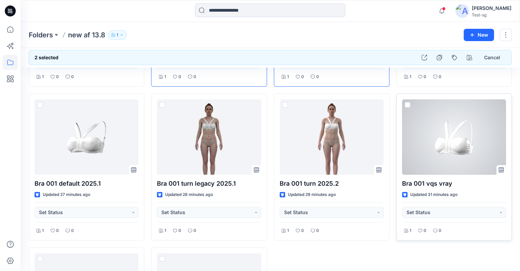
click at [347, 105] on span at bounding box center [407, 104] width 5 height 5
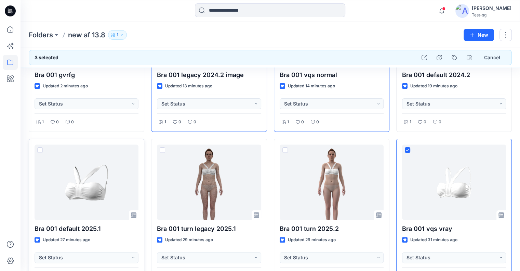
scroll to position [96, 0]
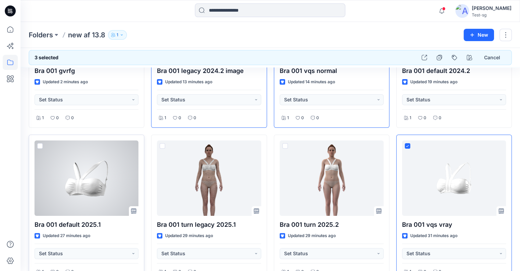
click at [41, 145] on span at bounding box center [39, 145] width 5 height 5
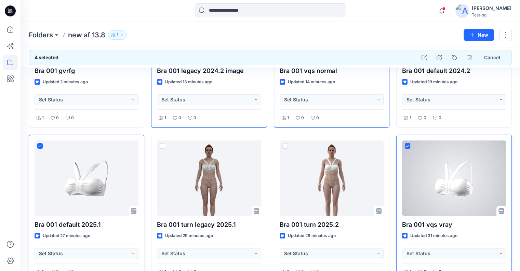
click at [347, 143] on span at bounding box center [407, 145] width 5 height 5
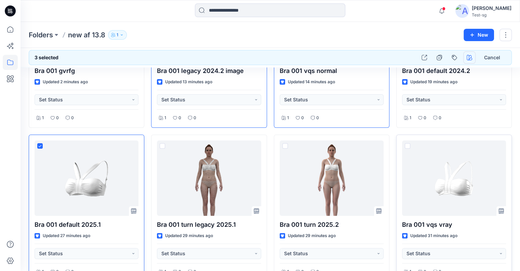
click at [347, 59] on icon "button" at bounding box center [469, 57] width 5 height 5
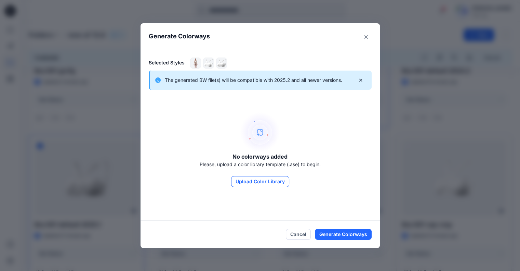
click at [266, 180] on button "Upload Color Library" at bounding box center [260, 181] width 58 height 11
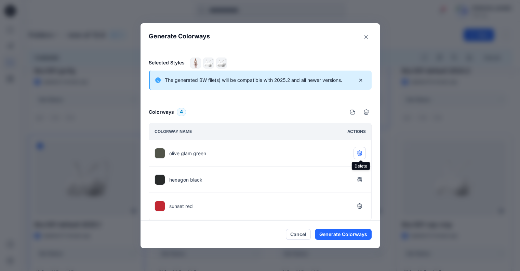
click at [347, 152] on icon "button" at bounding box center [359, 152] width 5 height 5
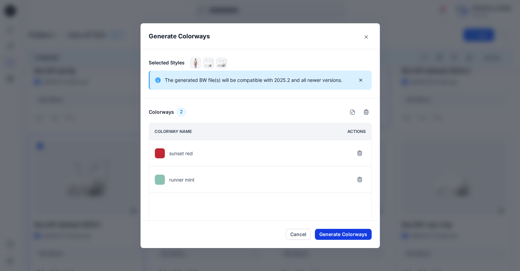
click at [347, 232] on button "Generate Colorways" at bounding box center [343, 234] width 57 height 11
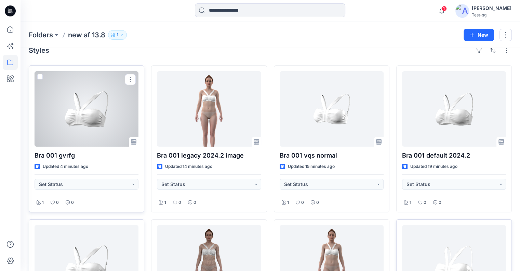
scroll to position [0, 0]
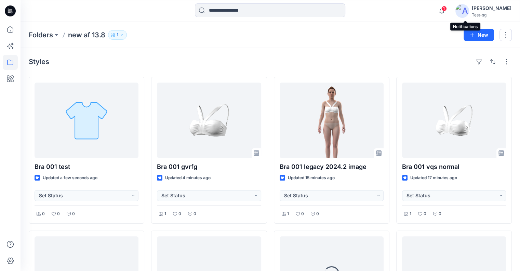
click at [447, 10] on span "1" at bounding box center [444, 8] width 5 height 5
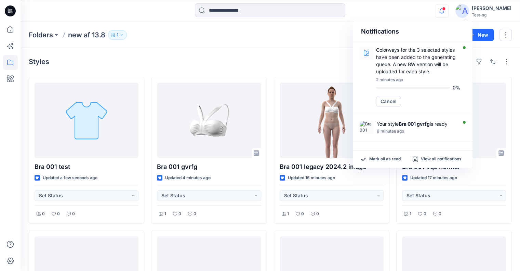
click at [324, 57] on div "Styles" at bounding box center [270, 61] width 483 height 11
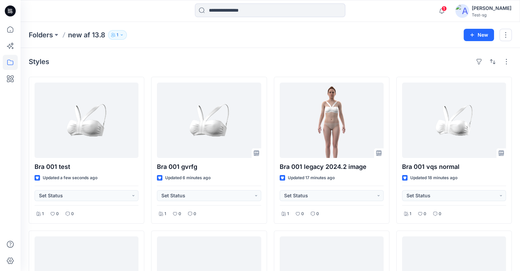
drag, startPoint x: 332, startPoint y: 59, endPoint x: 438, endPoint y: 15, distance: 114.4
click at [332, 59] on div "Styles" at bounding box center [270, 61] width 483 height 11
click at [447, 9] on span "1" at bounding box center [444, 8] width 5 height 5
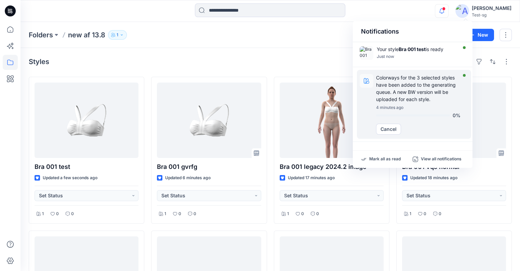
click at [397, 78] on p "Colorways for the 3 selected styles have been added to the generating queue. A …" at bounding box center [418, 88] width 85 height 29
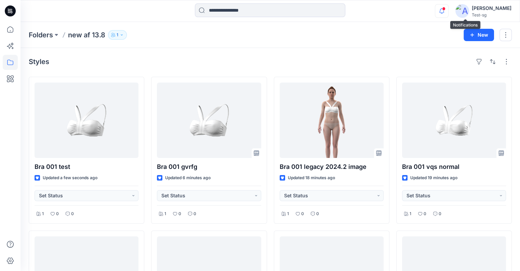
click at [449, 12] on icon "button" at bounding box center [442, 11] width 13 height 14
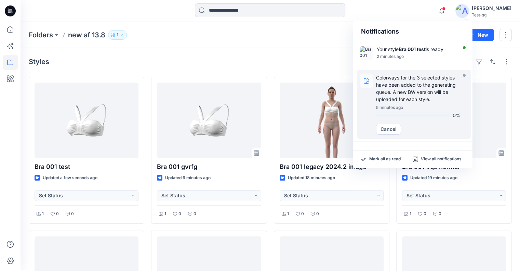
click at [398, 86] on p "Colorways for the 3 selected styles have been added to the generating queue. A …" at bounding box center [418, 88] width 85 height 29
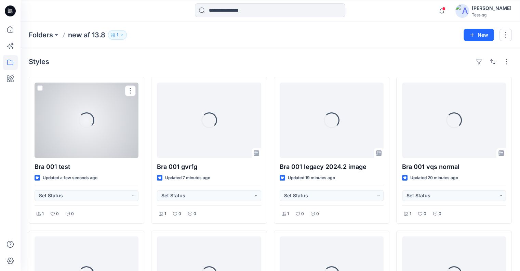
click at [105, 145] on div "Loading..." at bounding box center [87, 119] width 104 height 75
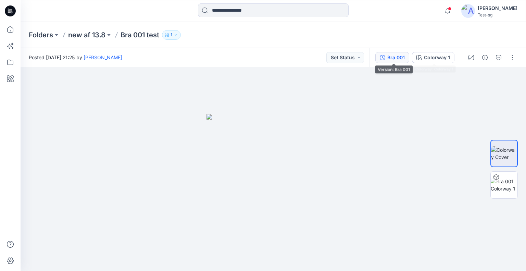
click at [401, 58] on div "Bra 001" at bounding box center [395, 58] width 17 height 8
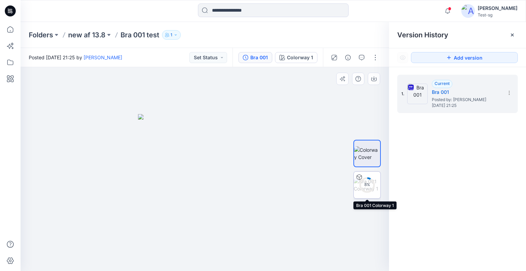
click at [356, 181] on img at bounding box center [366, 185] width 27 height 14
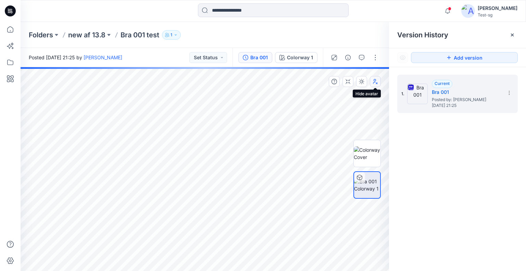
click at [373, 81] on icon "button" at bounding box center [374, 81] width 5 height 5
click at [374, 82] on icon "button" at bounding box center [375, 83] width 4 height 2
click at [374, 82] on icon "button" at bounding box center [375, 81] width 4 height 5
click at [374, 82] on icon "button" at bounding box center [375, 83] width 4 height 2
drag, startPoint x: 511, startPoint y: 34, endPoint x: 507, endPoint y: 26, distance: 8.7
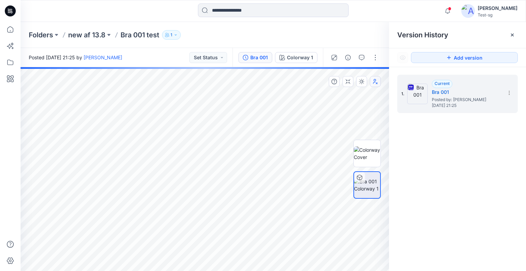
click at [511, 34] on icon at bounding box center [511, 34] width 5 height 5
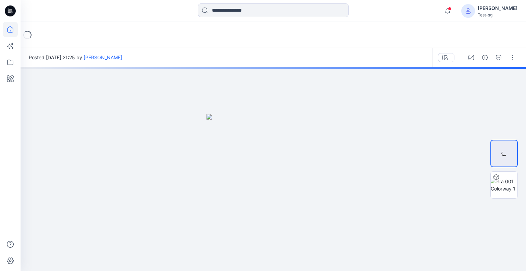
click at [11, 26] on icon at bounding box center [10, 29] width 15 height 15
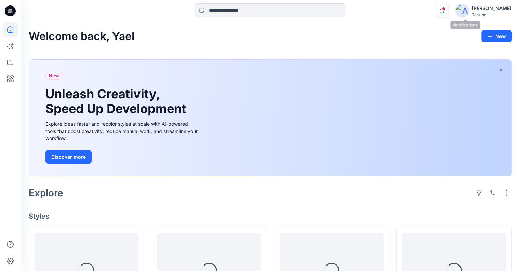
click at [449, 12] on icon "button" at bounding box center [442, 11] width 13 height 14
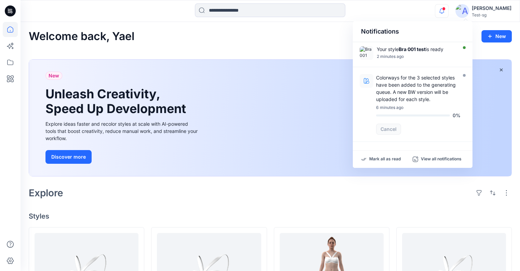
click at [308, 34] on div "Welcome back, Yael New" at bounding box center [270, 36] width 483 height 13
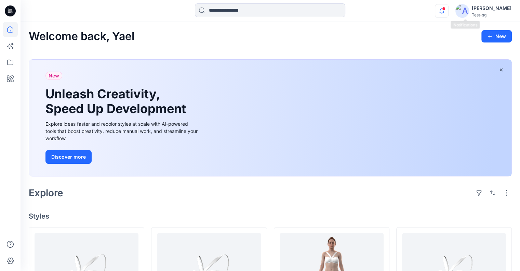
click at [444, 12] on icon "button" at bounding box center [442, 11] width 5 height 4
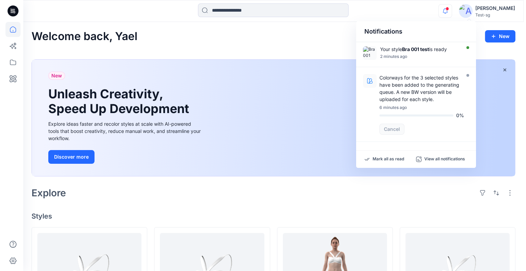
scroll to position [34, 0]
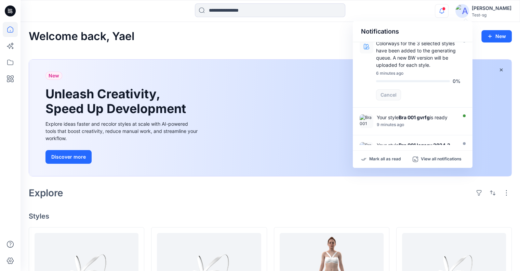
click at [311, 37] on div "Welcome back, Yael New" at bounding box center [270, 36] width 483 height 13
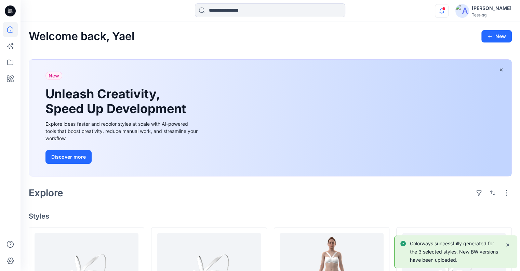
click at [449, 13] on icon "button" at bounding box center [442, 11] width 13 height 14
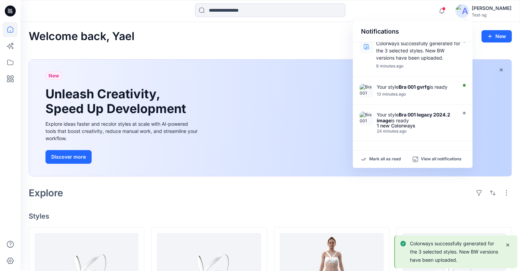
drag, startPoint x: 413, startPoint y: 57, endPoint x: 387, endPoint y: 76, distance: 32.4
click at [413, 57] on p "Colorways successfully generated for the 3 selected styles. New BW versions hav…" at bounding box center [418, 51] width 85 height 22
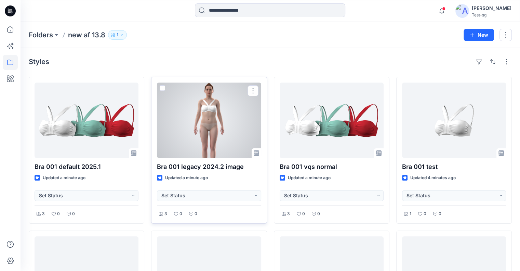
click at [233, 136] on div at bounding box center [209, 119] width 104 height 75
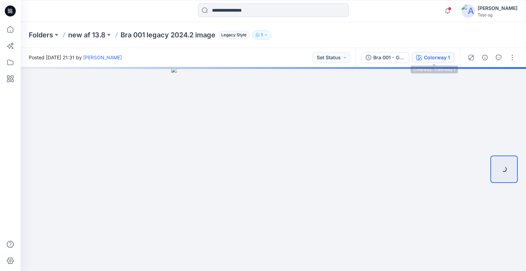
click at [448, 54] on div "Colorway 1" at bounding box center [437, 58] width 26 height 8
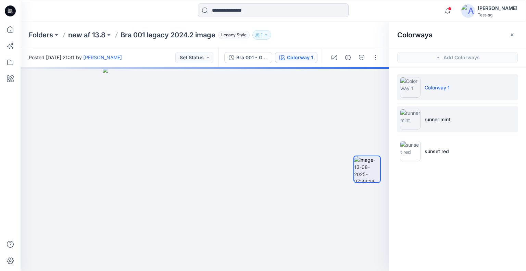
click at [451, 121] on li "runner mint" at bounding box center [457, 119] width 120 height 26
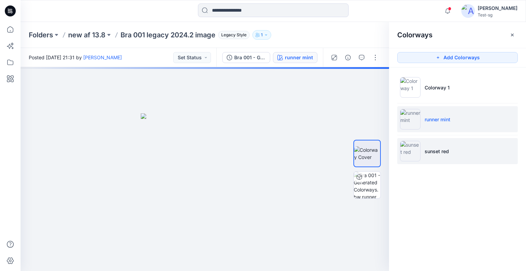
click at [443, 153] on p "sunset red" at bounding box center [436, 150] width 24 height 7
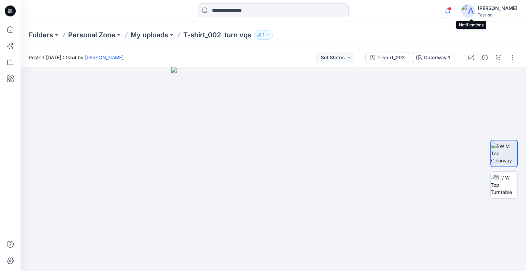
click at [454, 11] on icon "button" at bounding box center [447, 11] width 13 height 14
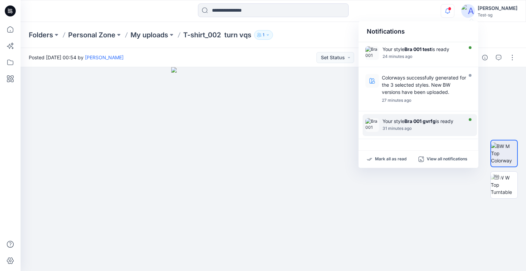
click at [421, 128] on div "31 minutes ago" at bounding box center [421, 128] width 79 height 5
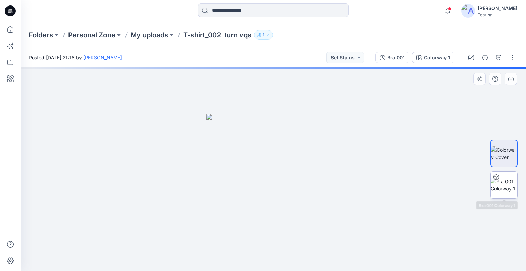
click at [506, 184] on img at bounding box center [503, 185] width 27 height 14
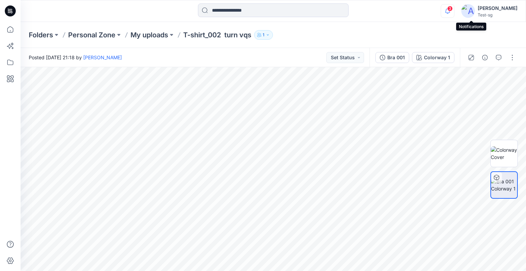
click at [454, 11] on icon "button" at bounding box center [447, 11] width 13 height 14
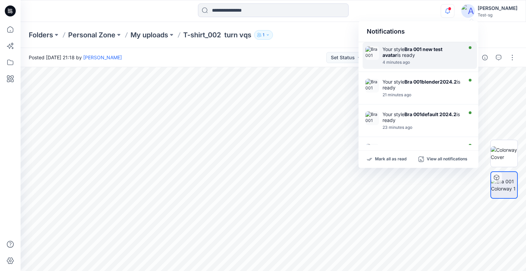
click at [426, 56] on div "Your style Bra 001 new test avatar is ready" at bounding box center [421, 52] width 79 height 12
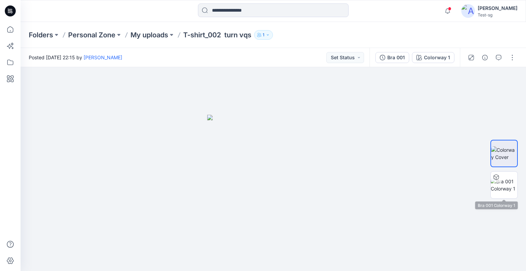
click at [498, 186] on img at bounding box center [503, 185] width 27 height 14
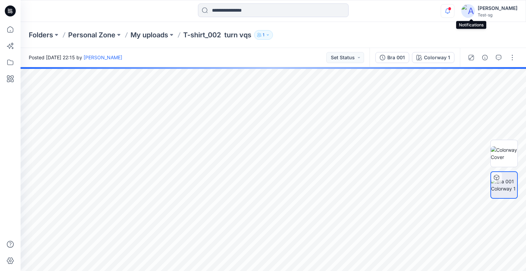
click at [454, 12] on icon "button" at bounding box center [447, 11] width 13 height 14
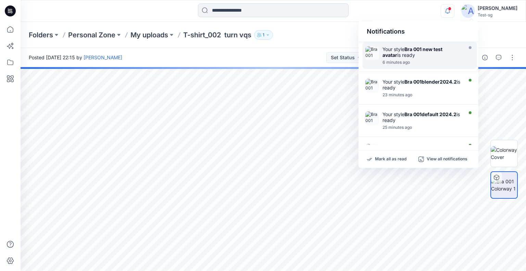
click at [427, 58] on div at bounding box center [421, 58] width 79 height 1
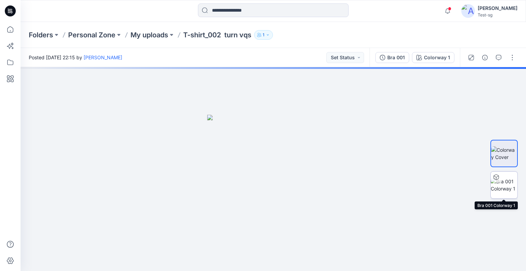
click at [503, 178] on img at bounding box center [503, 185] width 27 height 14
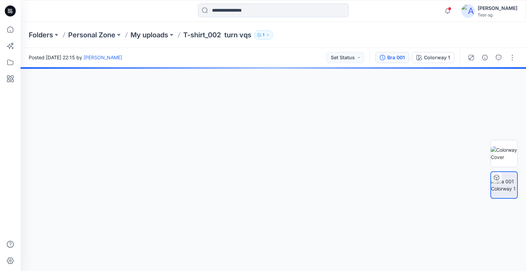
click at [390, 54] on div "Bra 001" at bounding box center [395, 58] width 17 height 8
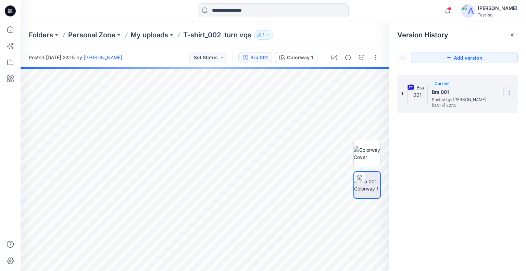
click at [513, 89] on section at bounding box center [508, 92] width 11 height 11
click at [369, 86] on div at bounding box center [354, 81] width 52 height 11
click at [372, 84] on button "button" at bounding box center [375, 81] width 11 height 11
click at [379, 83] on button "button" at bounding box center [375, 81] width 11 height 11
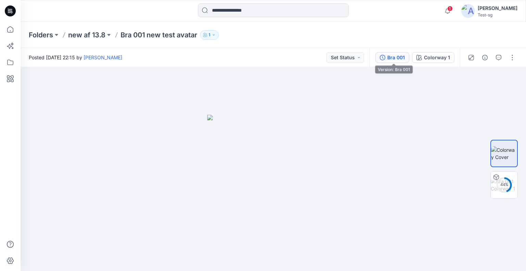
click at [397, 57] on div "Bra 001" at bounding box center [395, 58] width 17 height 8
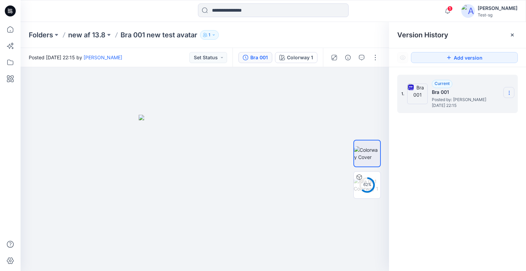
click at [509, 95] on section at bounding box center [508, 92] width 11 height 11
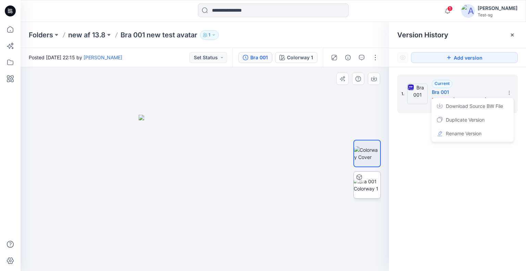
click at [379, 178] on img at bounding box center [366, 185] width 27 height 14
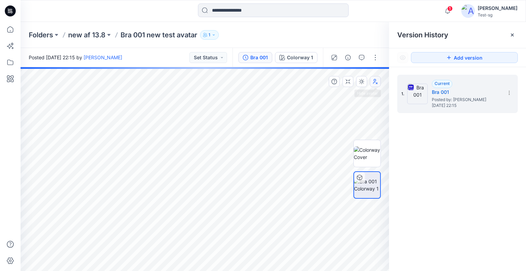
click at [373, 78] on button "button" at bounding box center [375, 81] width 11 height 11
click at [374, 80] on icon "button" at bounding box center [374, 81] width 5 height 5
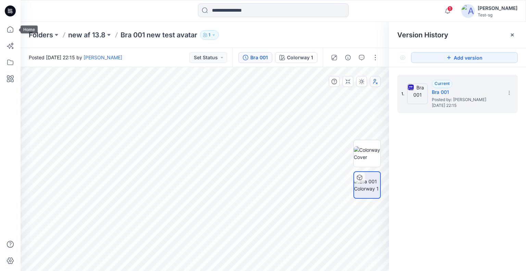
drag, startPoint x: 11, startPoint y: 29, endPoint x: 56, endPoint y: 49, distance: 49.2
click at [11, 29] on icon at bounding box center [10, 29] width 15 height 15
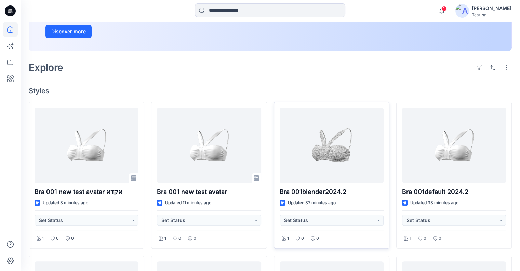
scroll to position [137, 0]
